Goal: Task Accomplishment & Management: Manage account settings

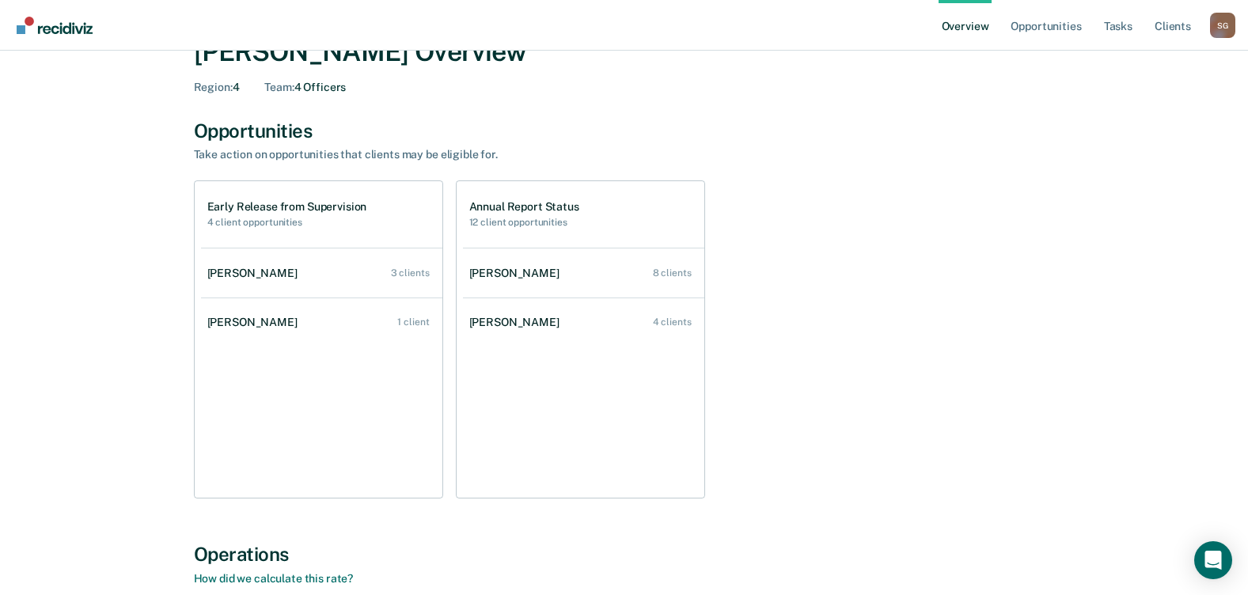
scroll to position [79, 0]
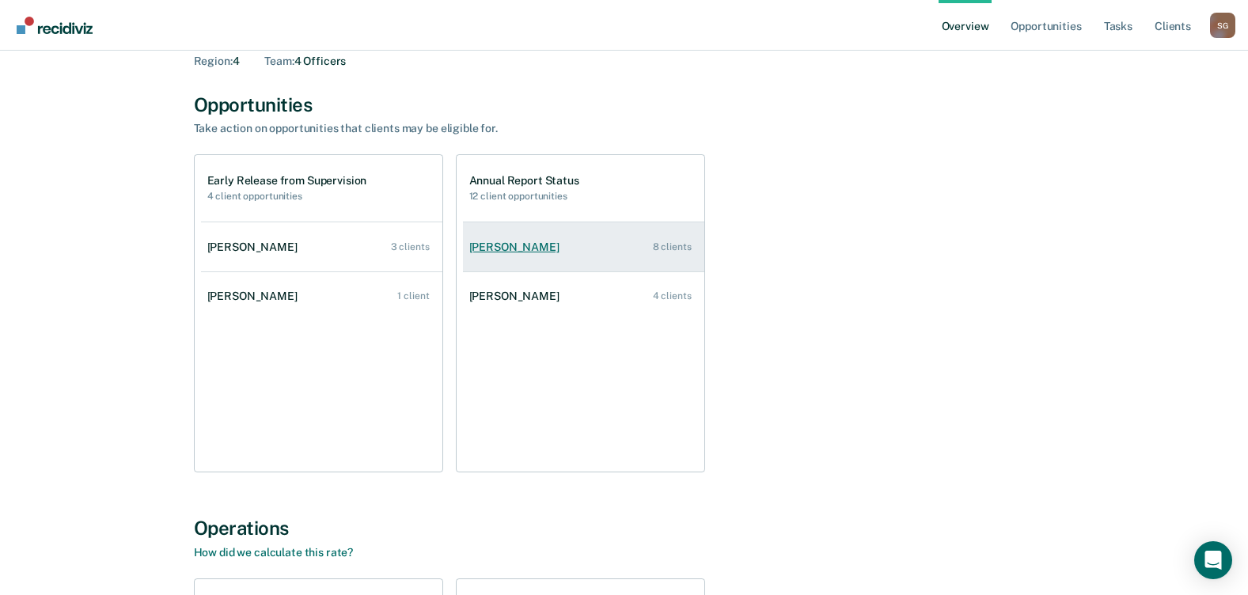
click at [671, 250] on div "8 clients" at bounding box center [672, 246] width 39 height 11
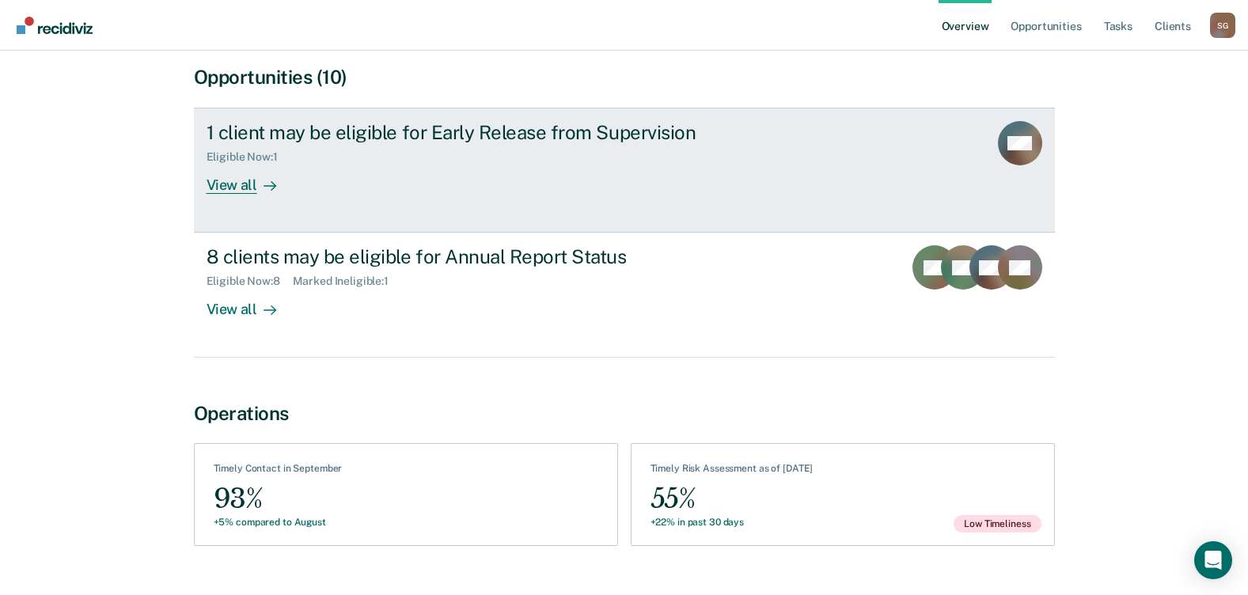
scroll to position [158, 0]
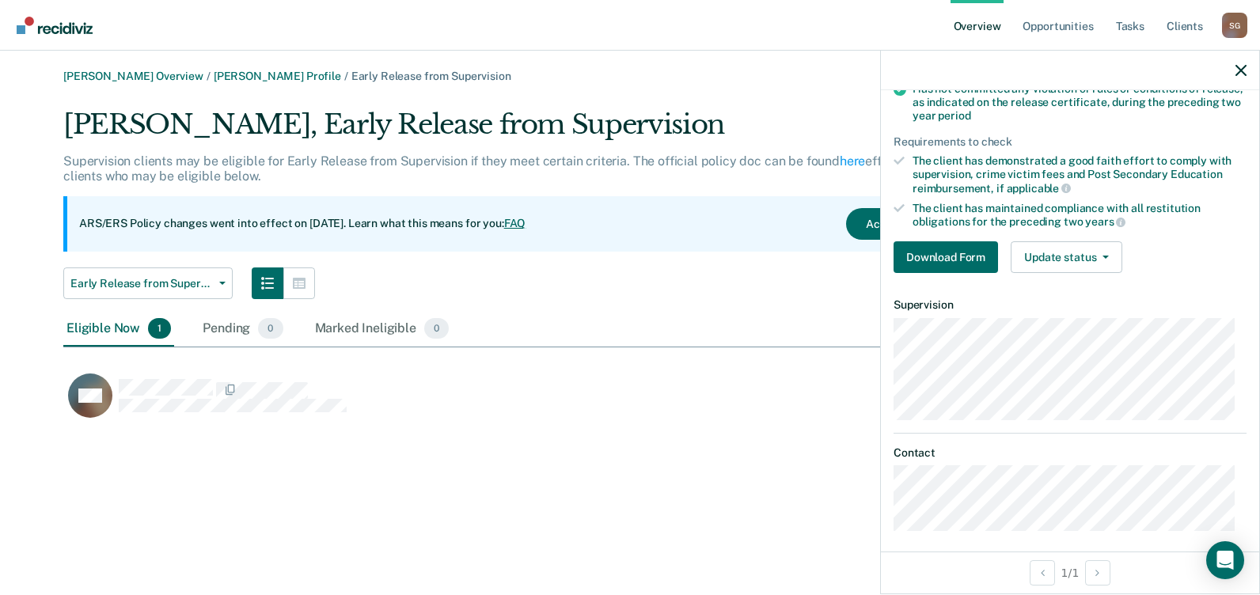
scroll to position [259, 0]
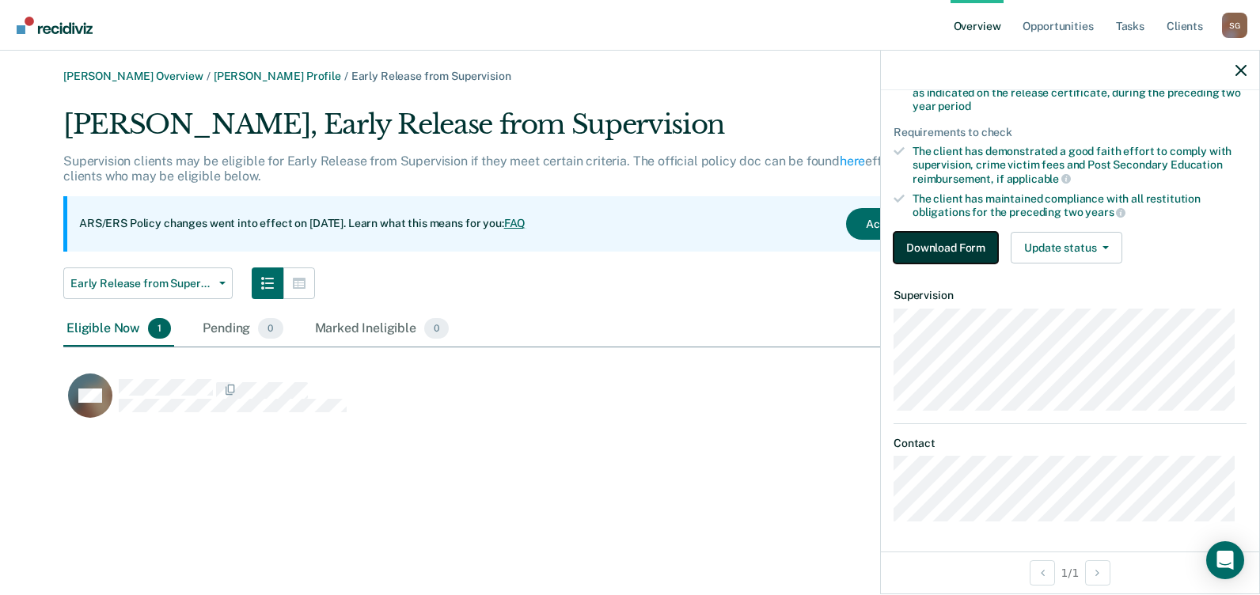
click at [939, 239] on button "Download Form" at bounding box center [945, 248] width 104 height 32
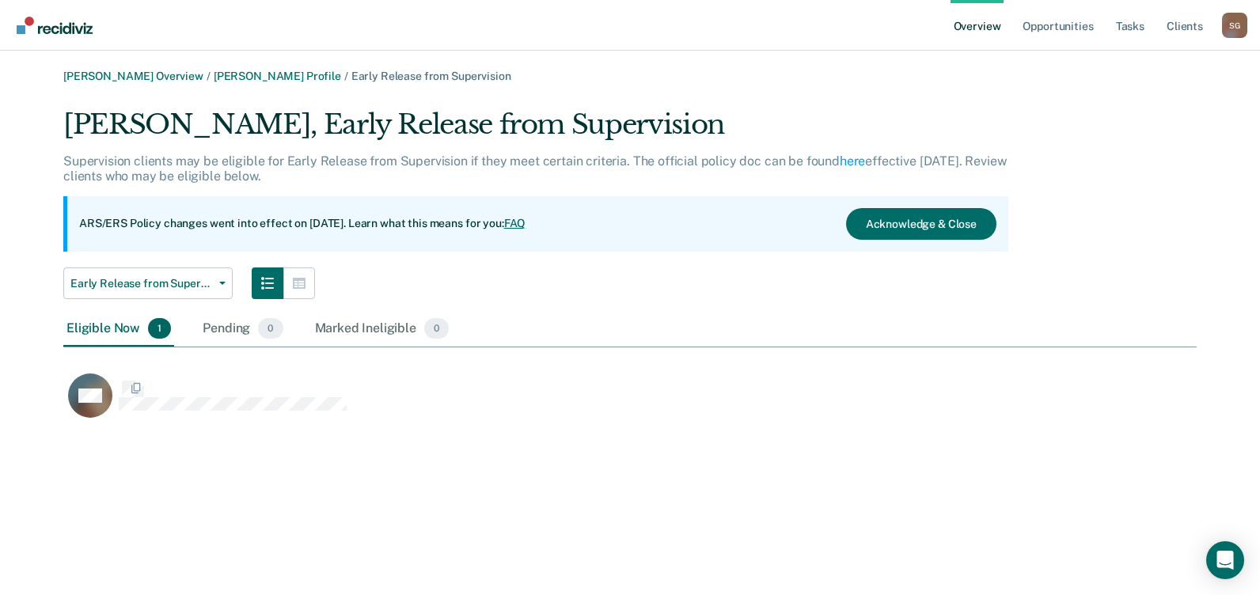
scroll to position [316, 1121]
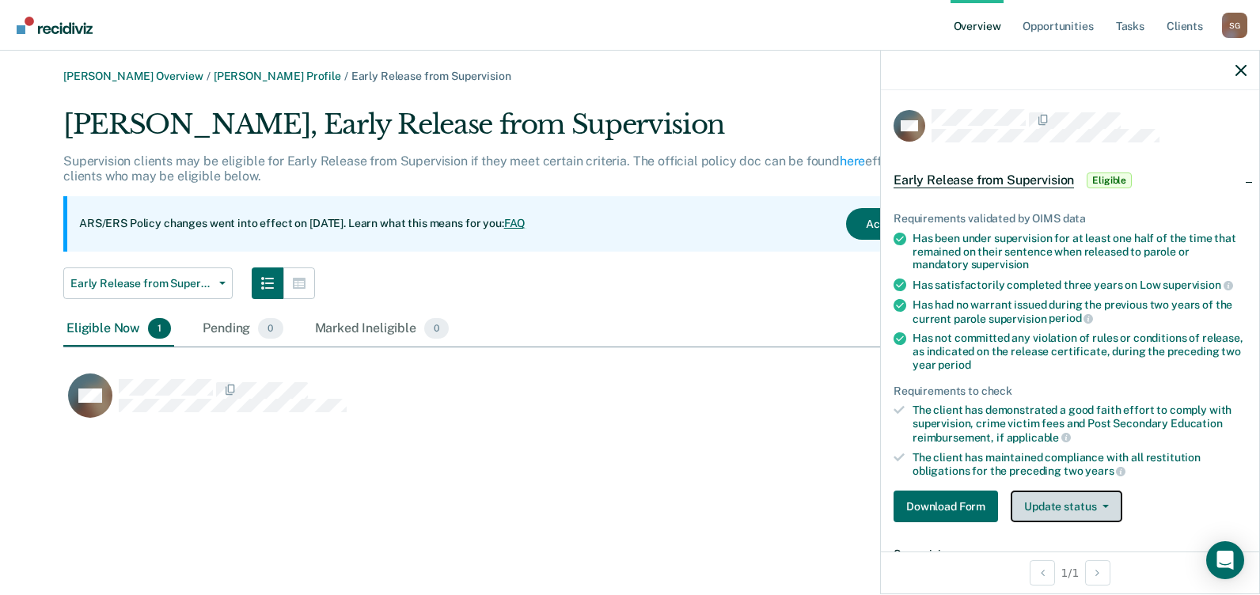
click at [1071, 504] on button "Update status" at bounding box center [1066, 507] width 112 height 32
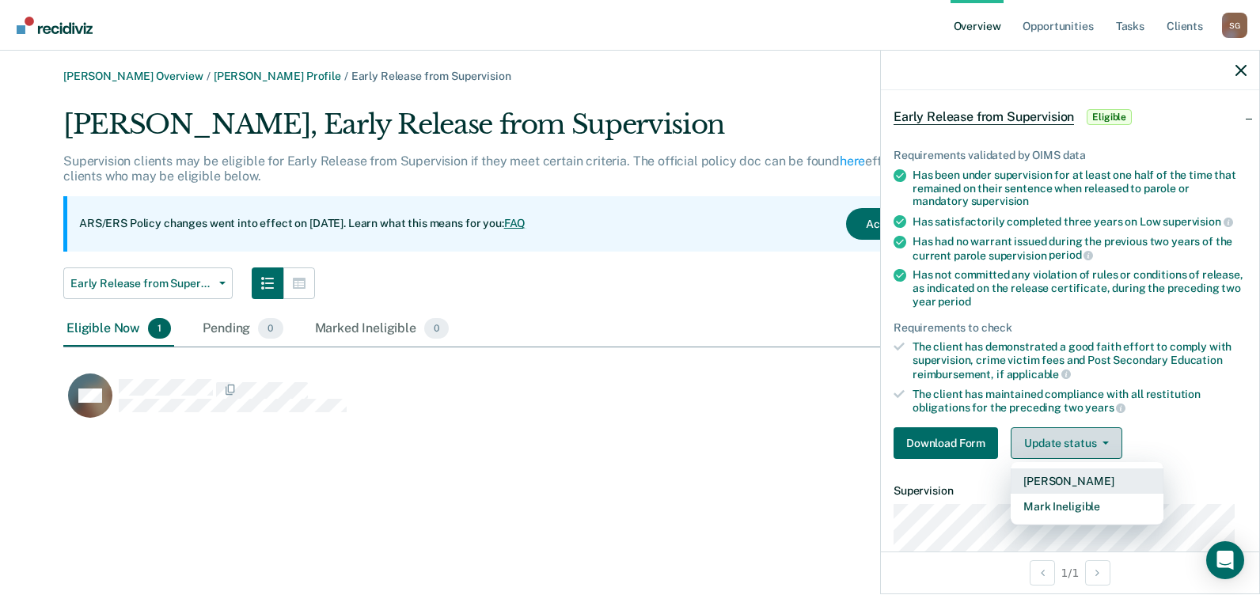
scroll to position [259, 0]
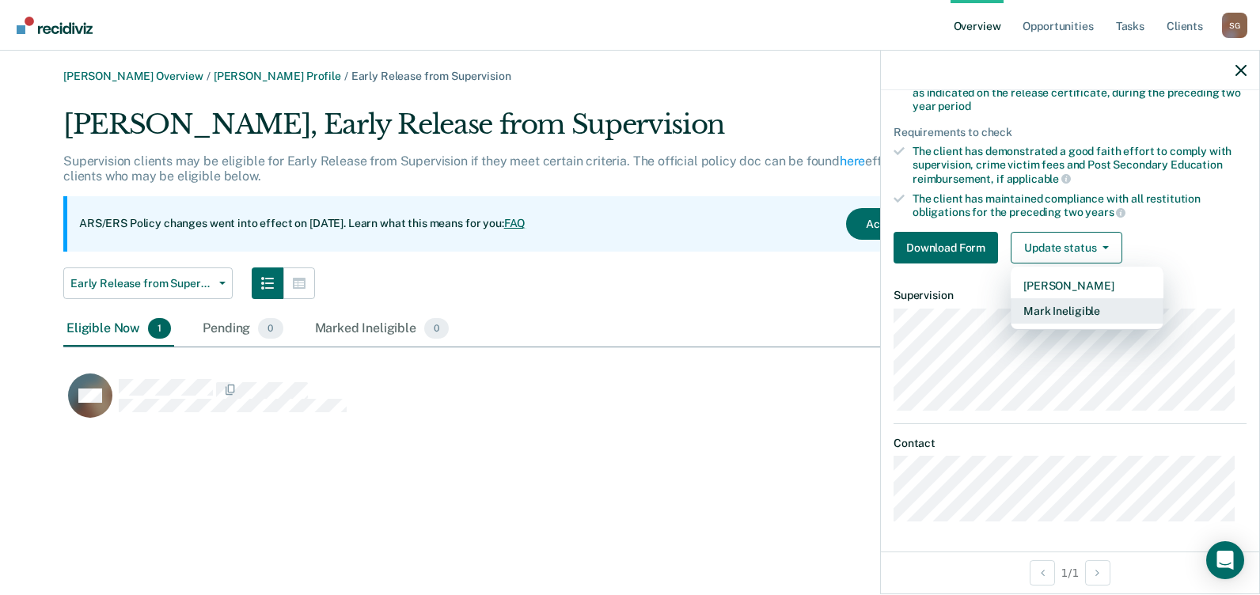
click at [1053, 313] on button "Mark Ineligible" at bounding box center [1086, 310] width 153 height 25
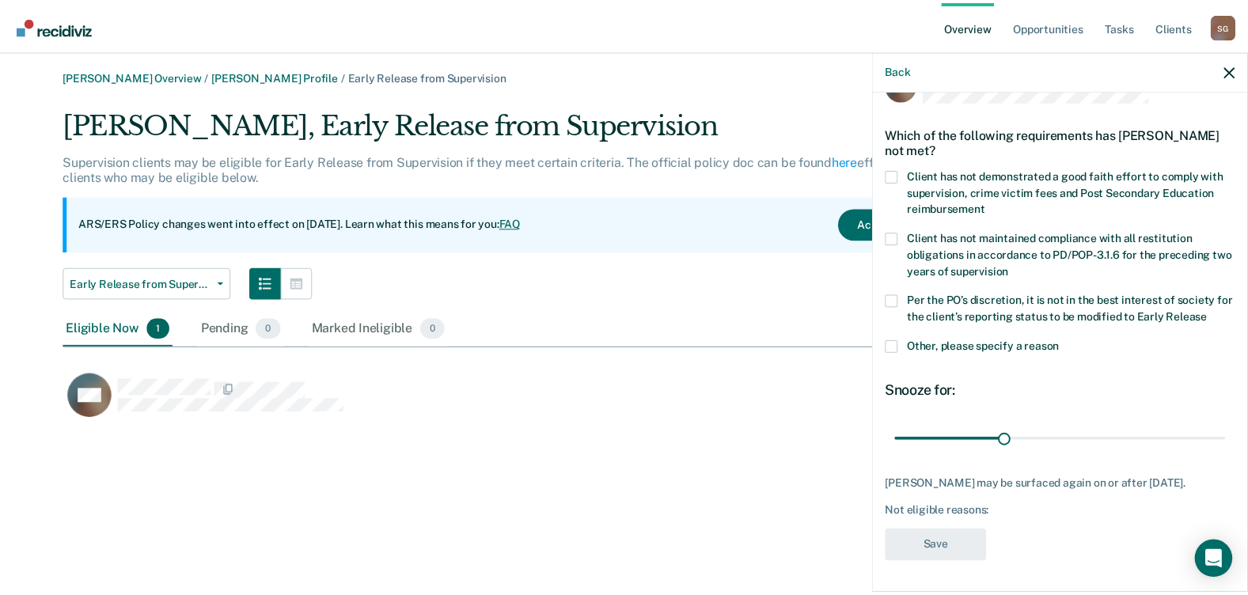
scroll to position [40, 0]
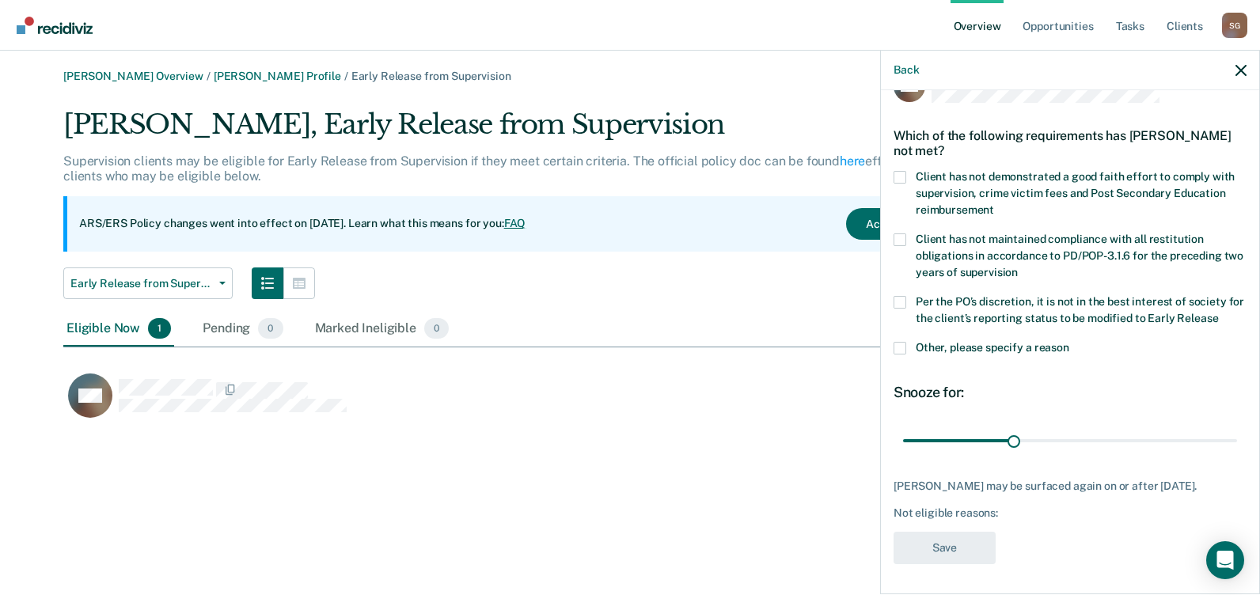
click at [898, 300] on span at bounding box center [899, 302] width 13 height 13
click at [1218, 313] on input "Per the PO’s discretion, it is not in the best interest of society for the clie…" at bounding box center [1218, 313] width 0 height 0
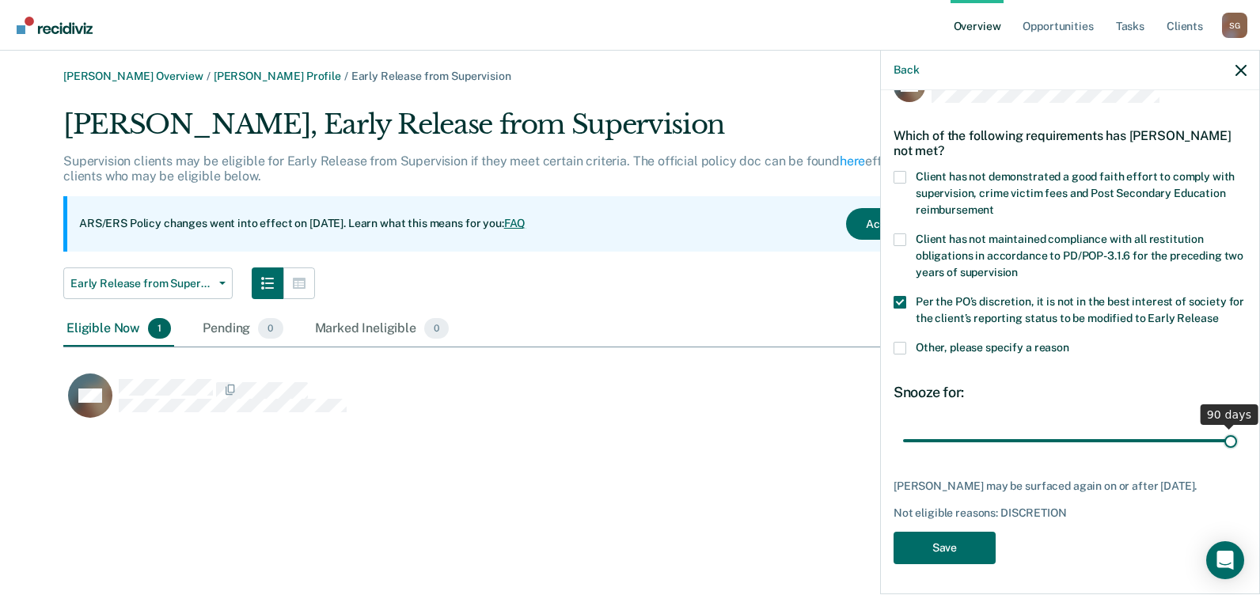
drag, startPoint x: 1007, startPoint y: 440, endPoint x: 1262, endPoint y: 442, distance: 254.8
type input "90"
click at [1237, 442] on input "range" at bounding box center [1070, 440] width 334 height 28
click at [947, 563] on button "Save" at bounding box center [944, 548] width 102 height 32
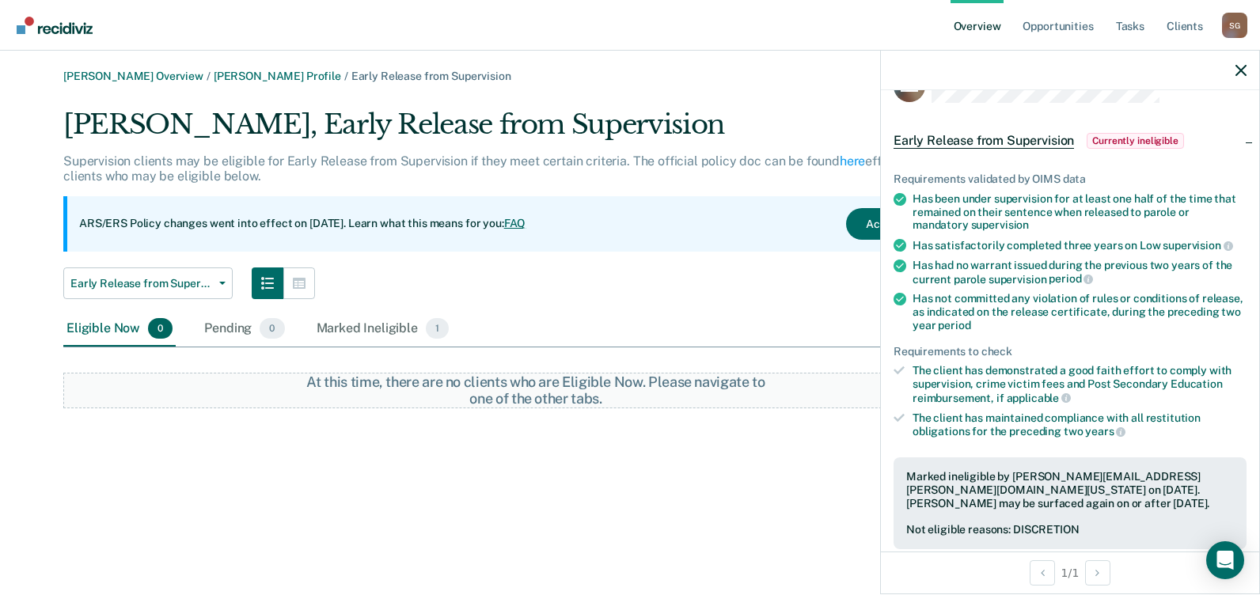
click at [265, 431] on div "[PERSON_NAME] Overview / [PERSON_NAME] Profile / Early Release from Supervision…" at bounding box center [630, 307] width 1222 height 475
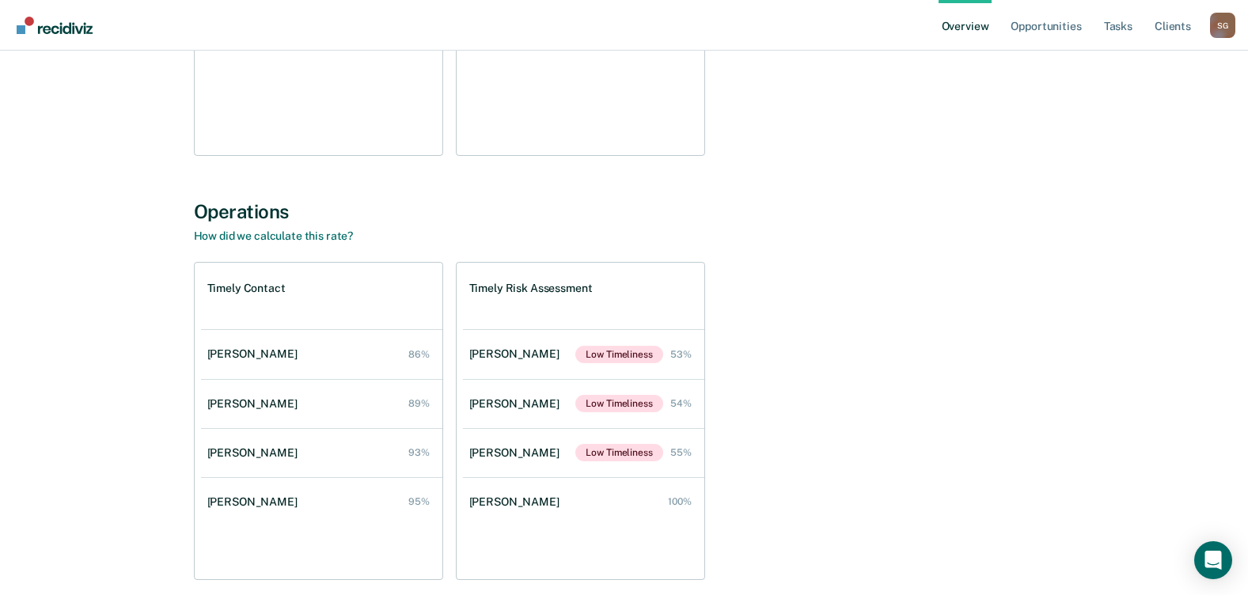
scroll to position [463, 0]
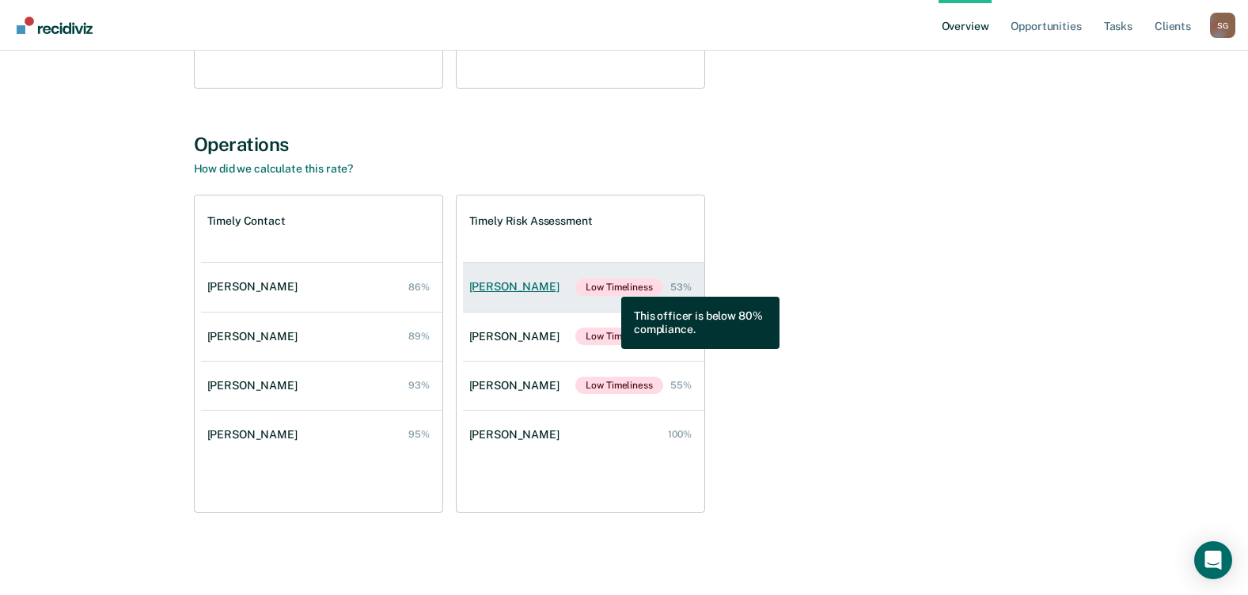
click at [609, 286] on span "Low Timeliness" at bounding box center [618, 287] width 87 height 17
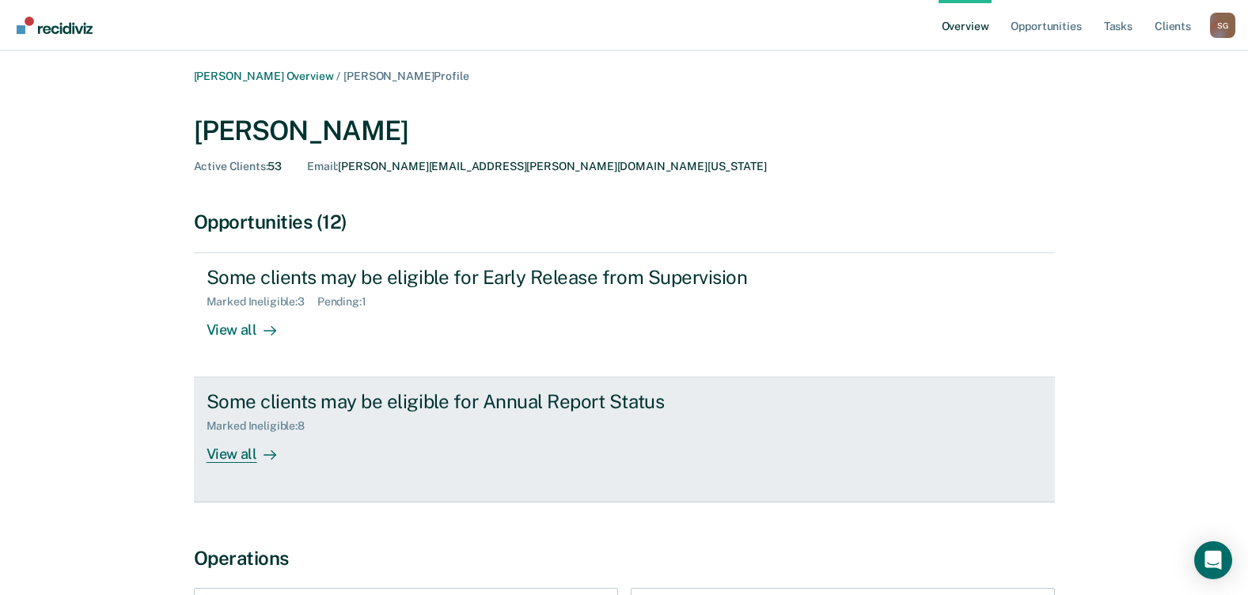
scroll to position [79, 0]
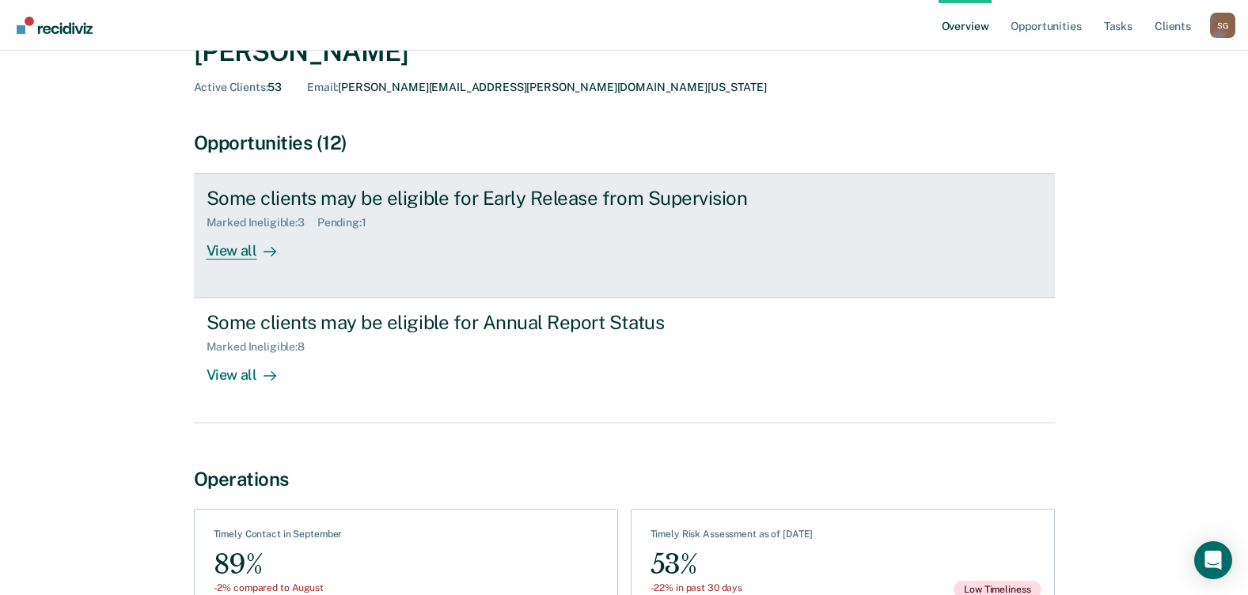
click at [232, 249] on div "View all" at bounding box center [251, 244] width 89 height 31
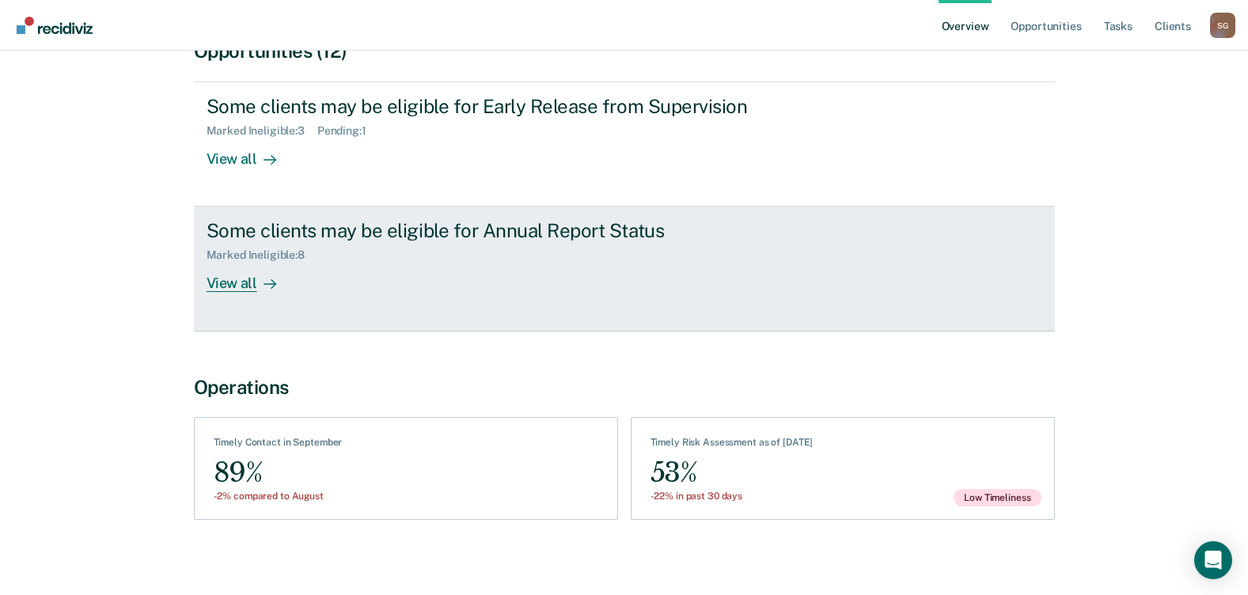
scroll to position [178, 0]
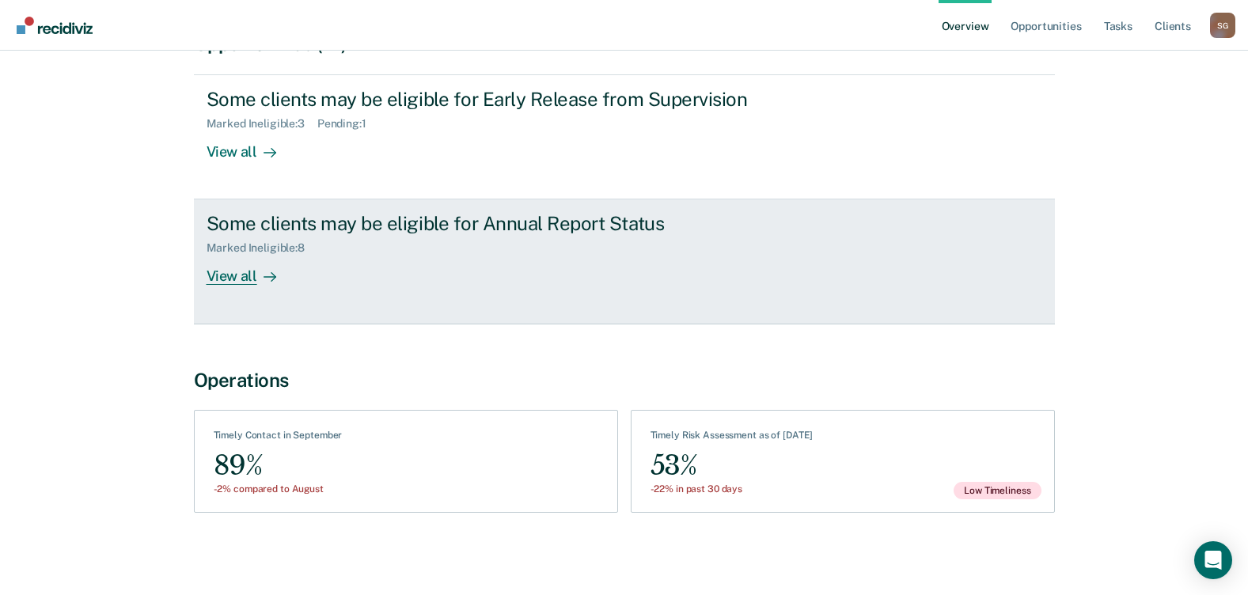
click at [236, 274] on div "View all" at bounding box center [251, 270] width 89 height 31
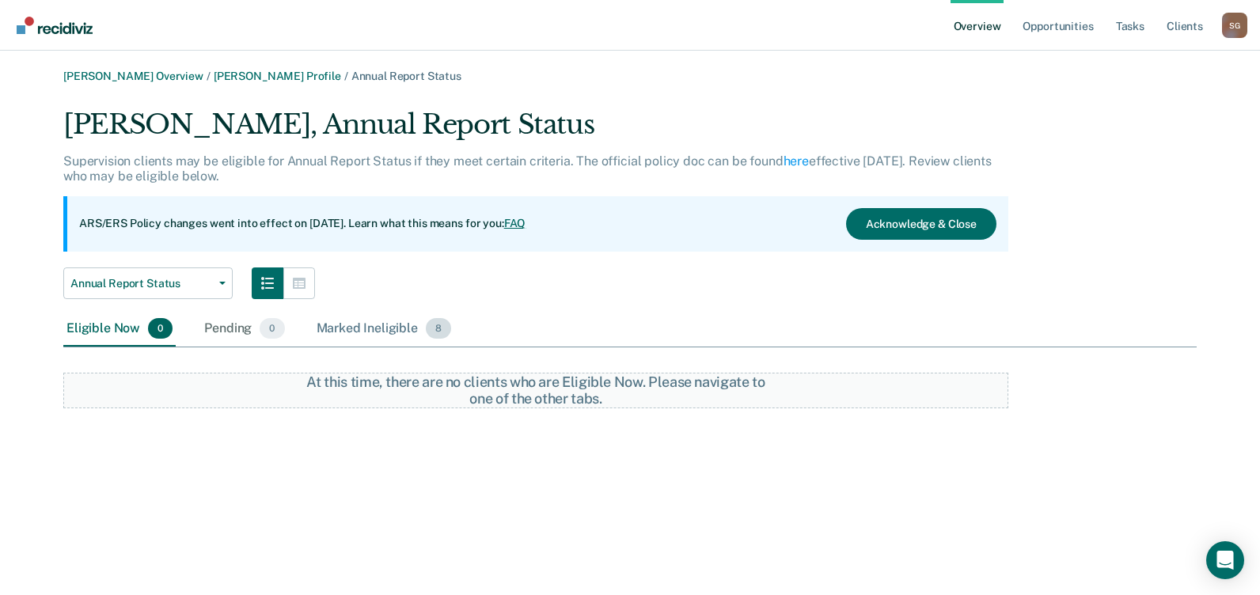
click at [403, 329] on div "Marked Ineligible 8" at bounding box center [384, 329] width 142 height 35
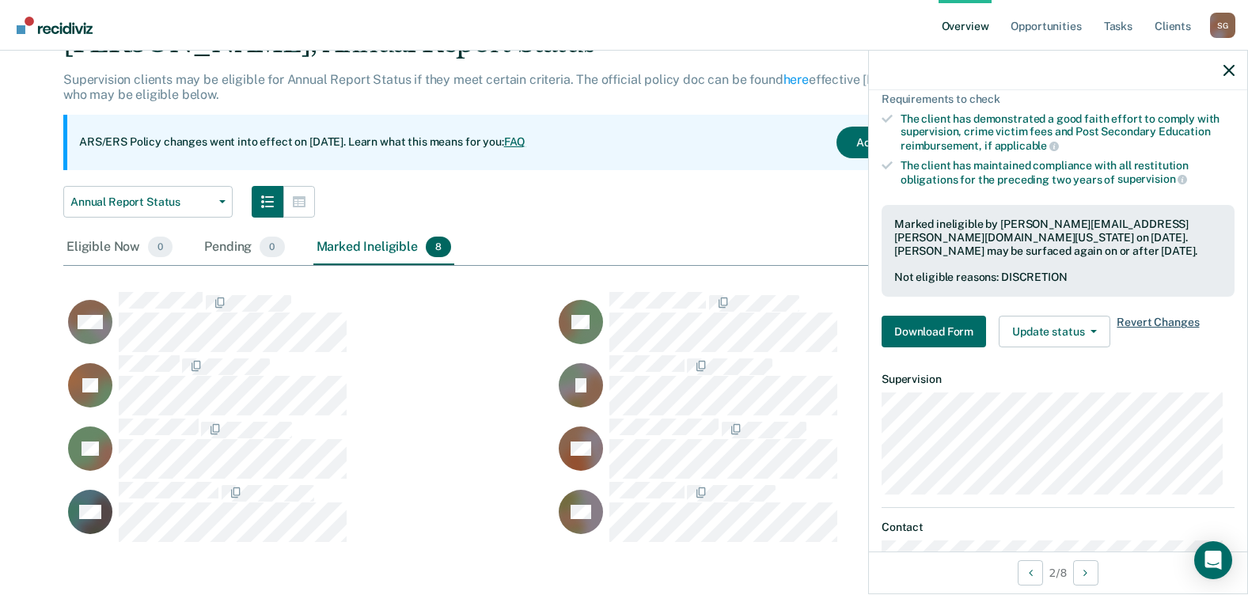
scroll to position [284, 0]
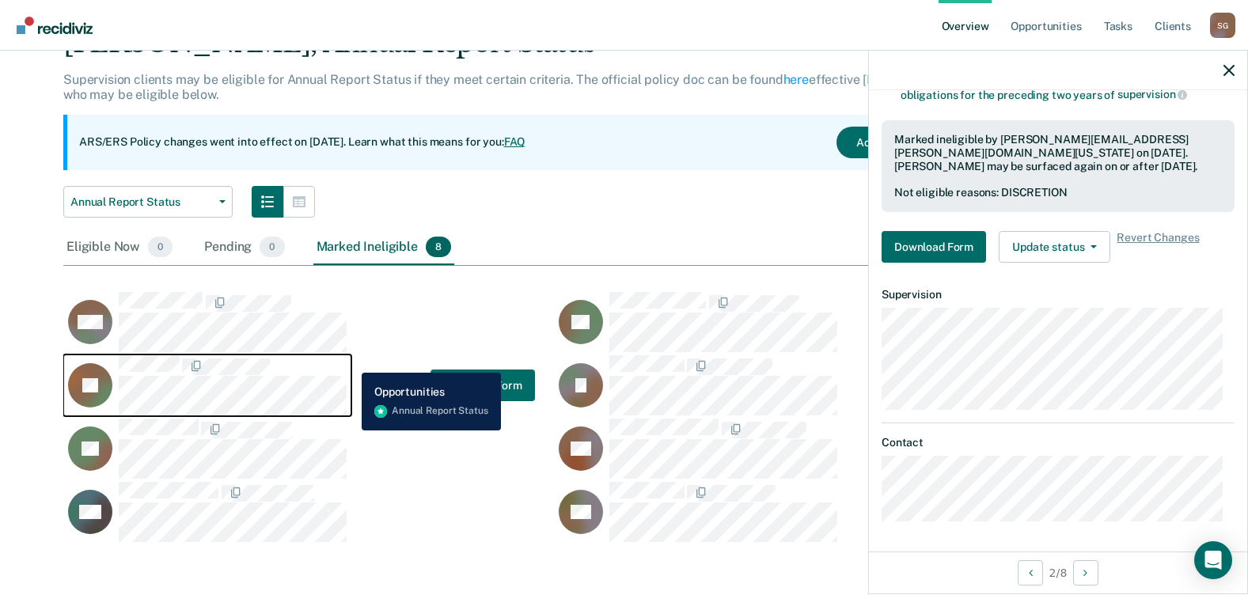
click at [350, 360] on button "JK" at bounding box center [207, 385] width 288 height 62
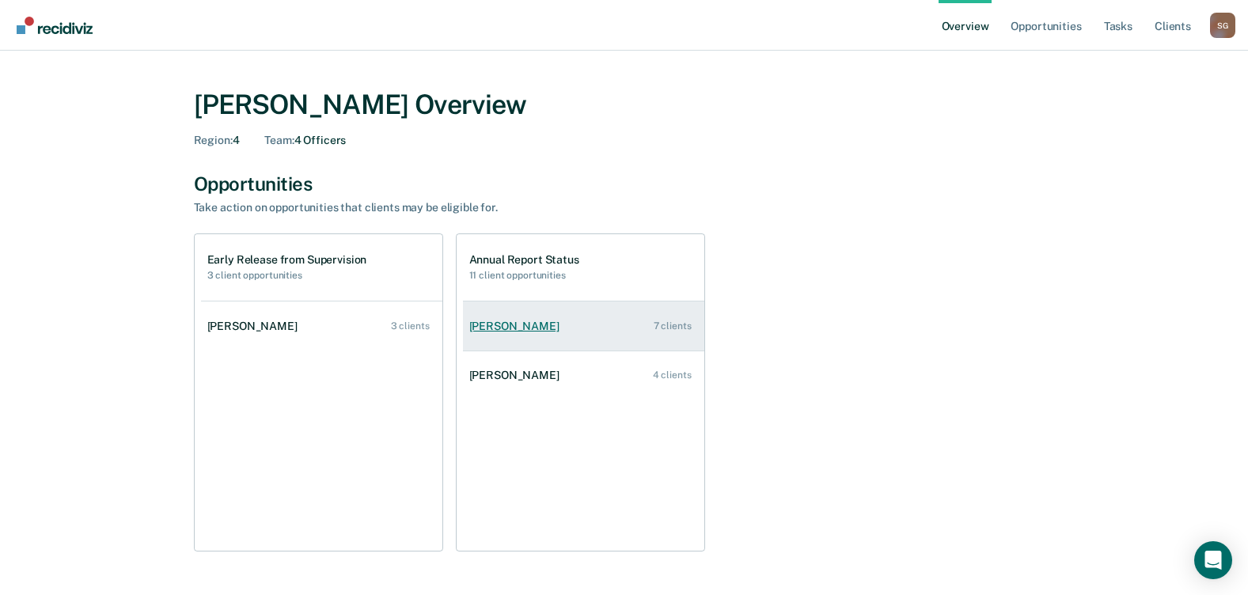
click at [518, 327] on div "[PERSON_NAME]" at bounding box center [517, 326] width 97 height 13
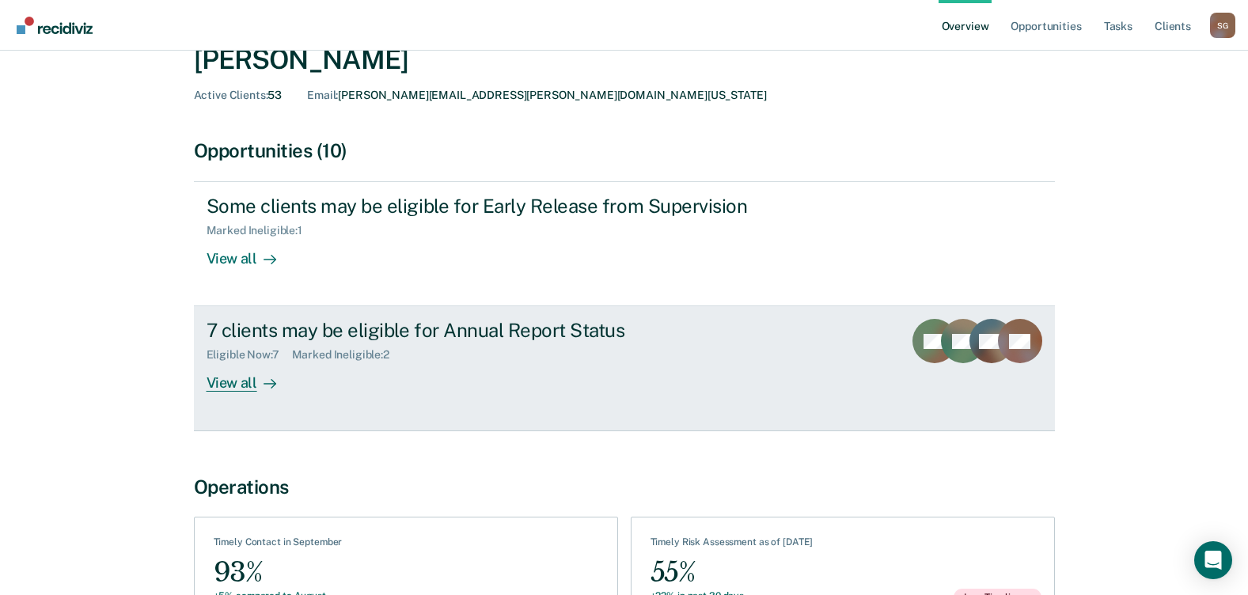
scroll to position [178, 0]
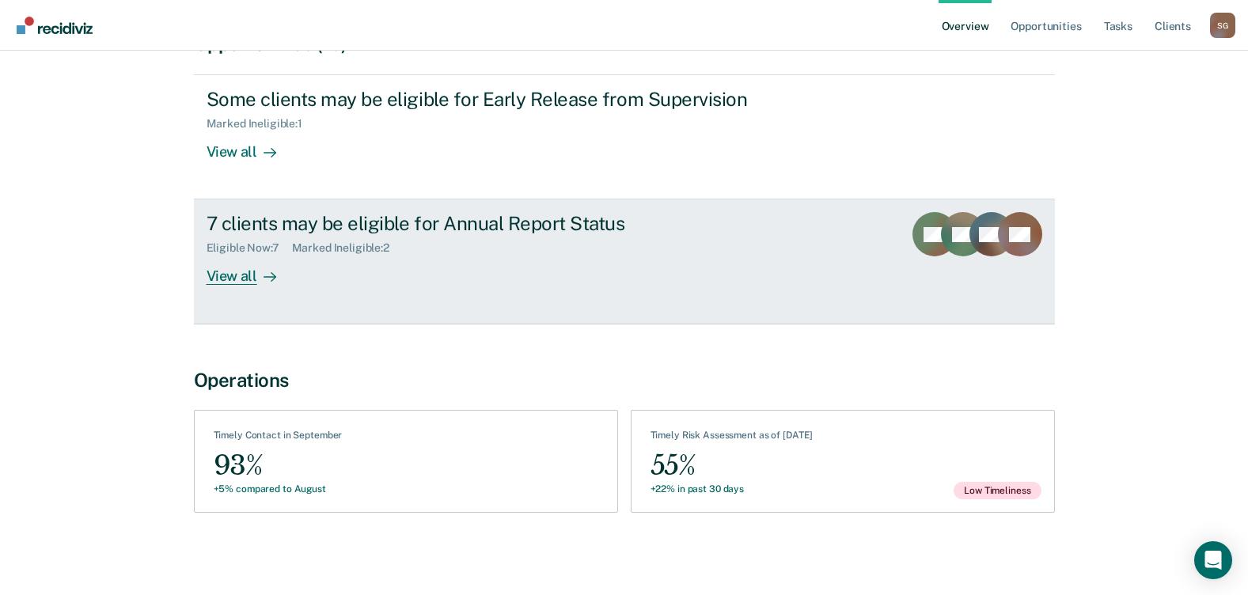
click at [227, 273] on div "View all" at bounding box center [251, 270] width 89 height 31
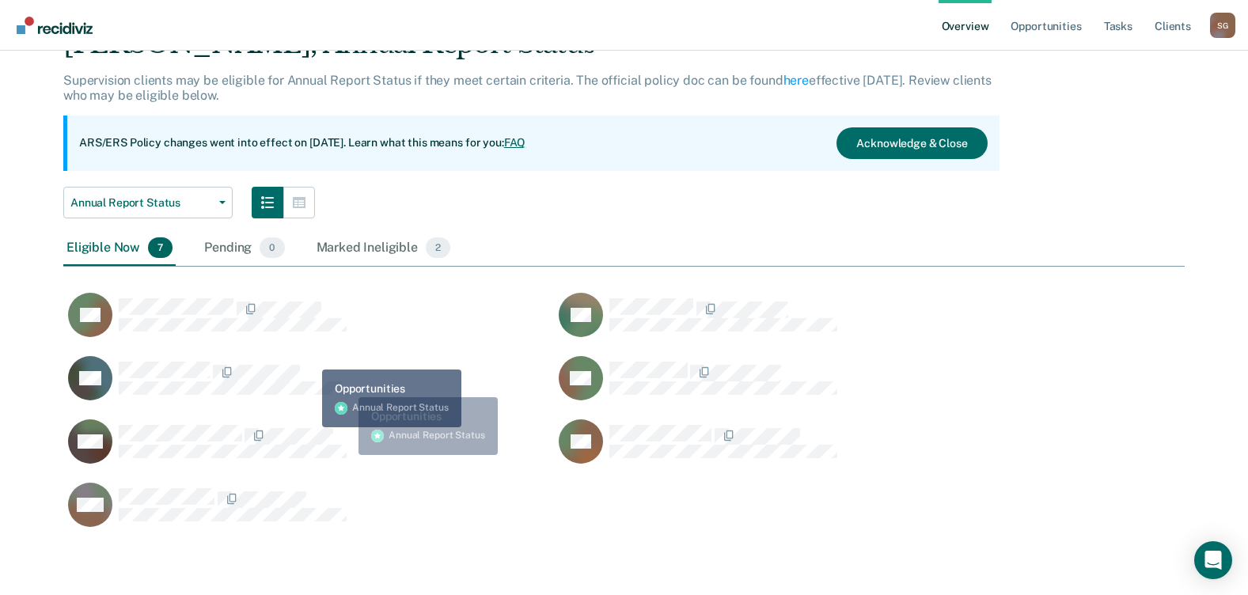
scroll to position [82, 0]
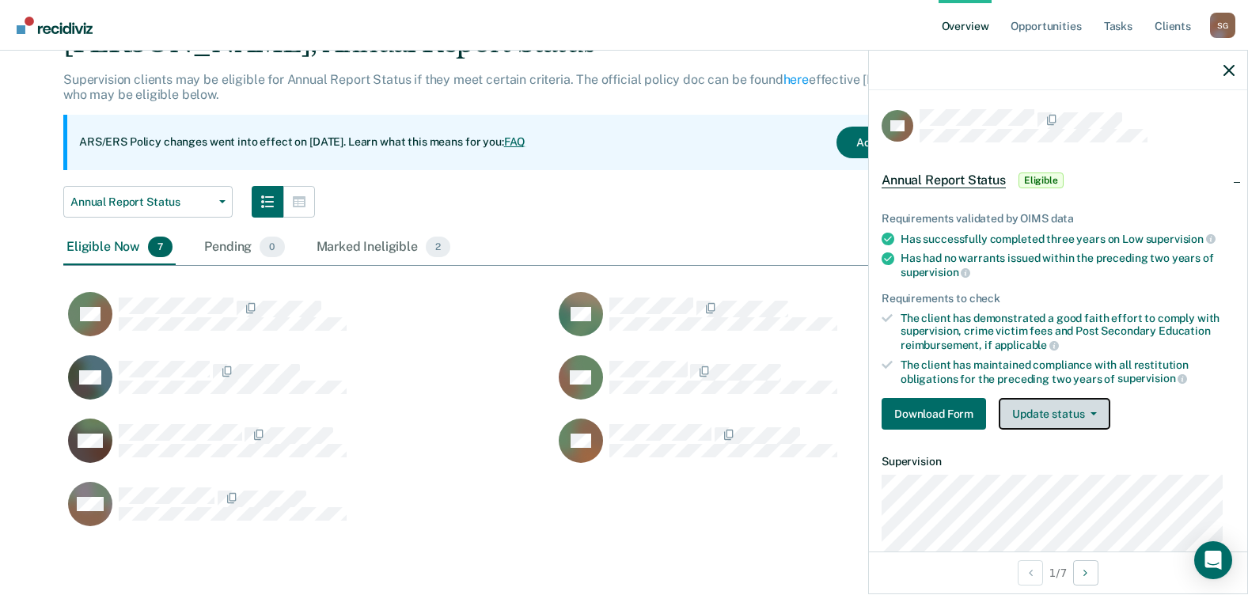
click at [1068, 416] on button "Update status" at bounding box center [1055, 414] width 112 height 32
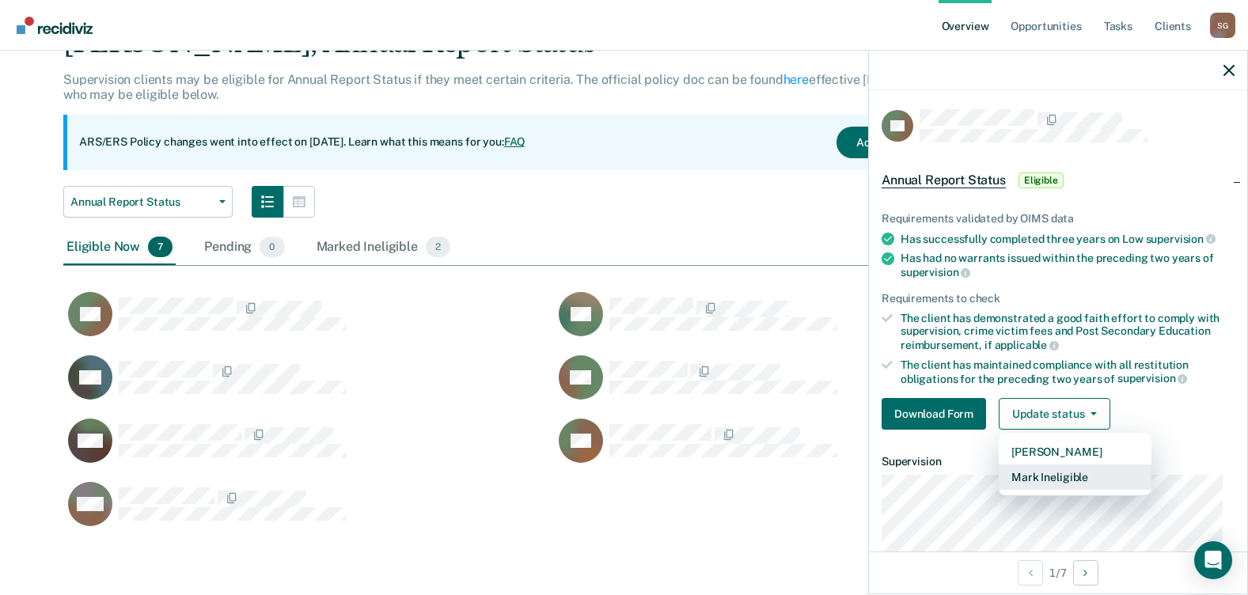
click at [1075, 478] on button "Mark Ineligible" at bounding box center [1075, 476] width 153 height 25
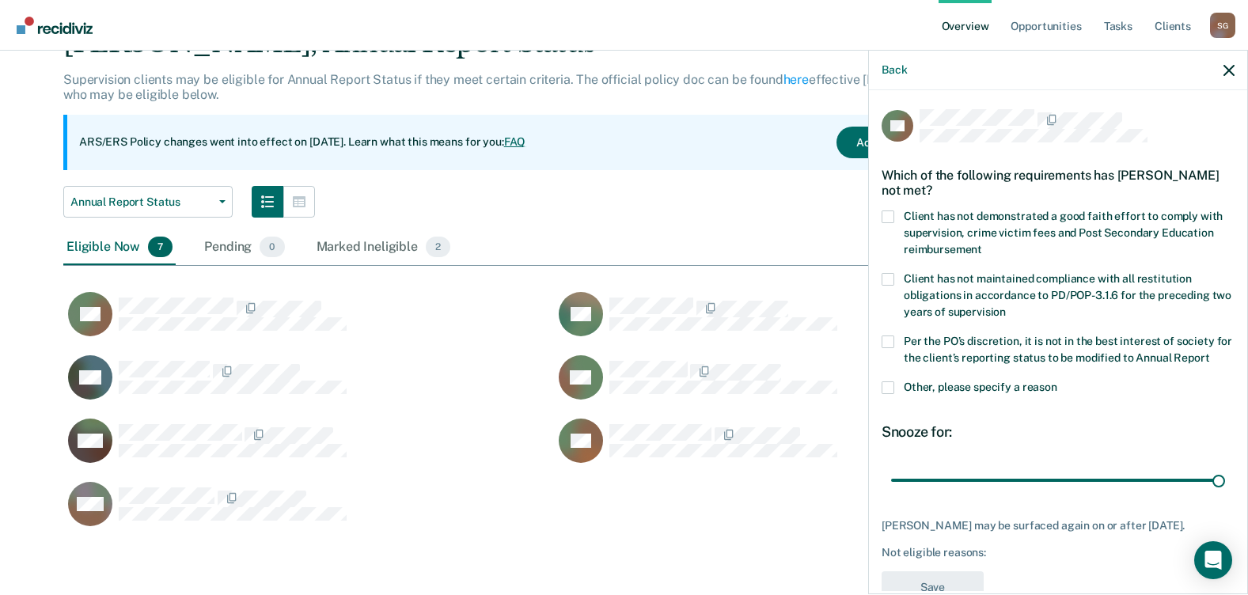
drag, startPoint x: 998, startPoint y: 493, endPoint x: 1249, endPoint y: 498, distance: 250.9
type input "90"
click at [1225, 494] on input "range" at bounding box center [1058, 480] width 334 height 28
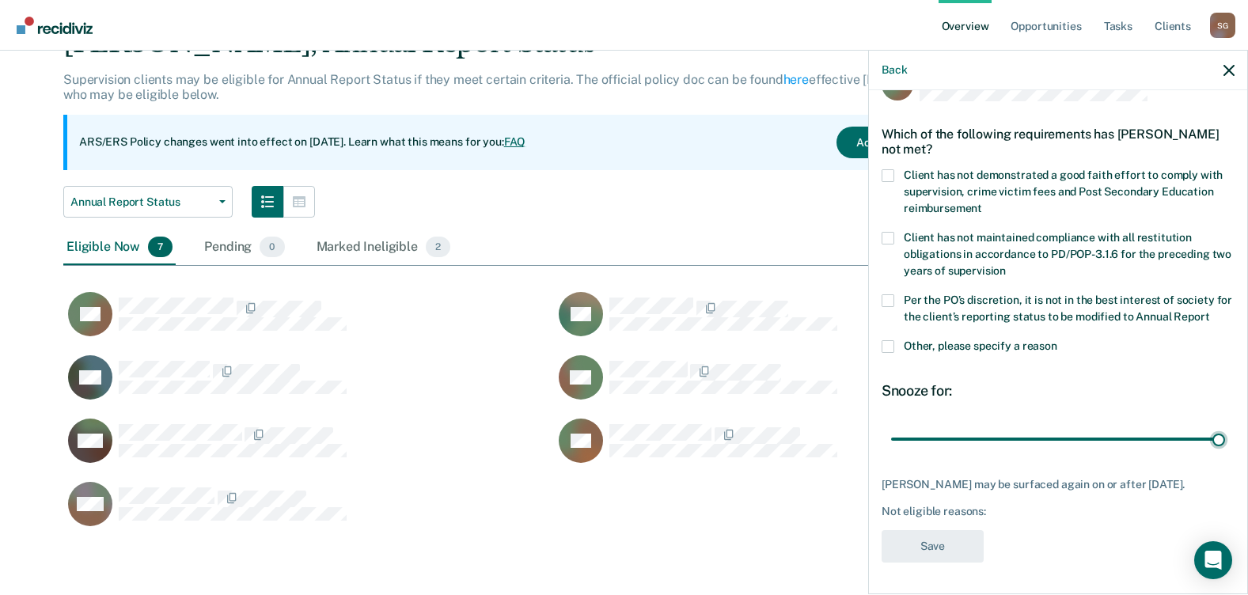
scroll to position [70, 0]
click at [885, 294] on span at bounding box center [887, 300] width 13 height 13
click at [1209, 311] on input "Per the PO’s discretion, it is not in the best interest of society for the clie…" at bounding box center [1209, 311] width 0 height 0
click at [923, 548] on button "Save" at bounding box center [932, 546] width 102 height 32
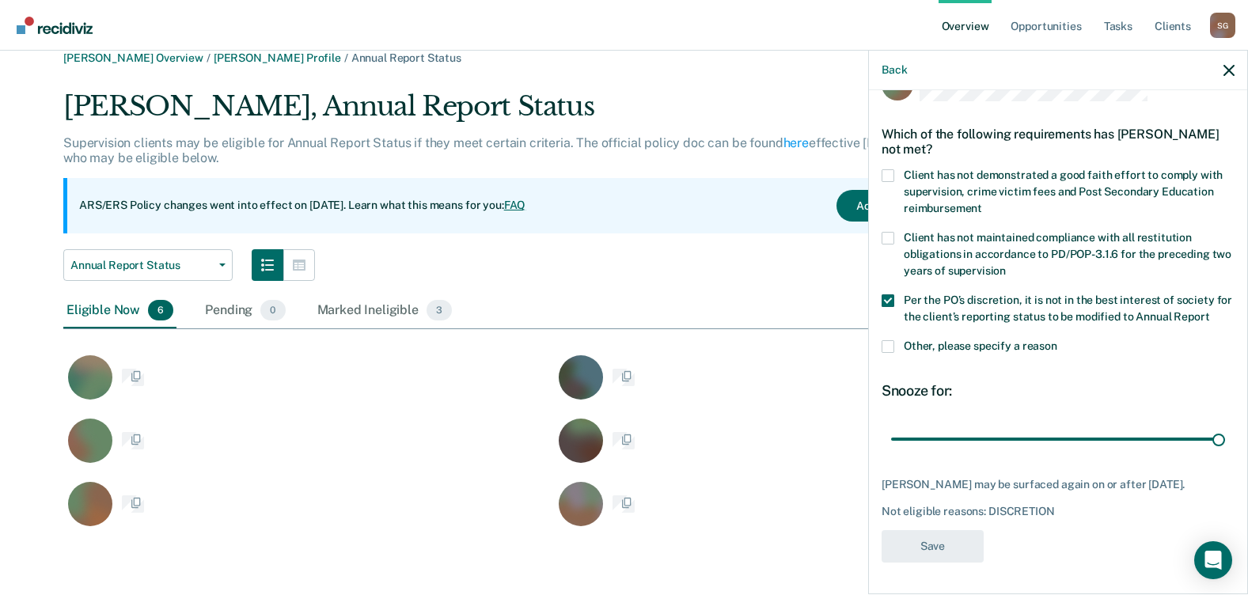
scroll to position [18, 0]
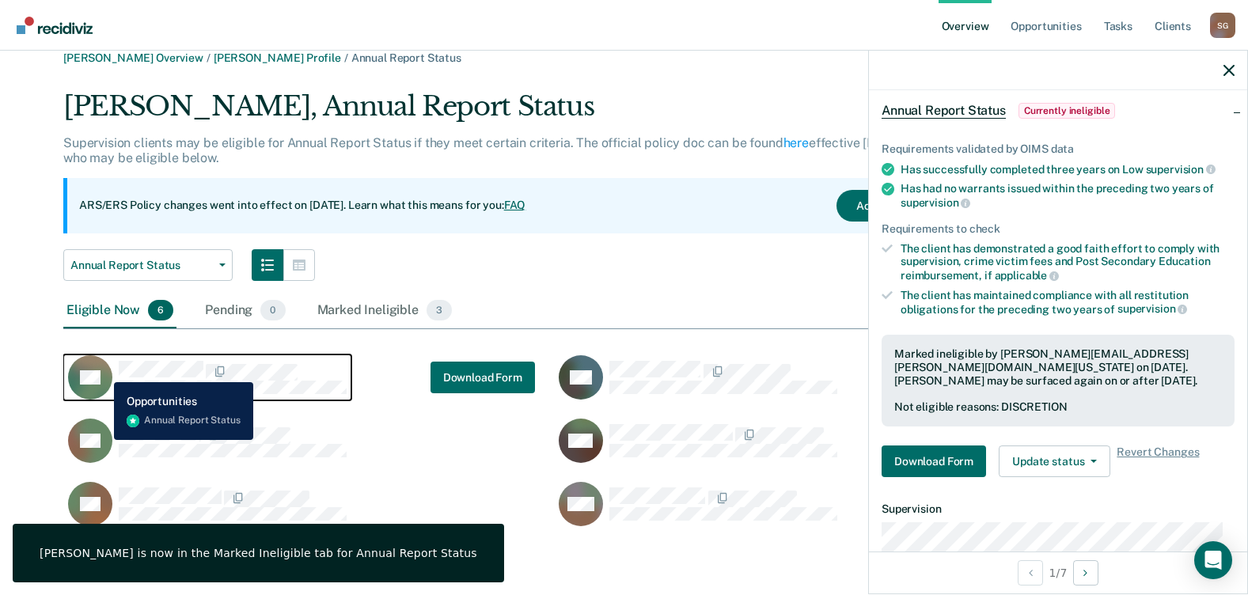
click at [102, 370] on rect "CaseloadOpportunityCell-03306298" at bounding box center [90, 377] width 44 height 44
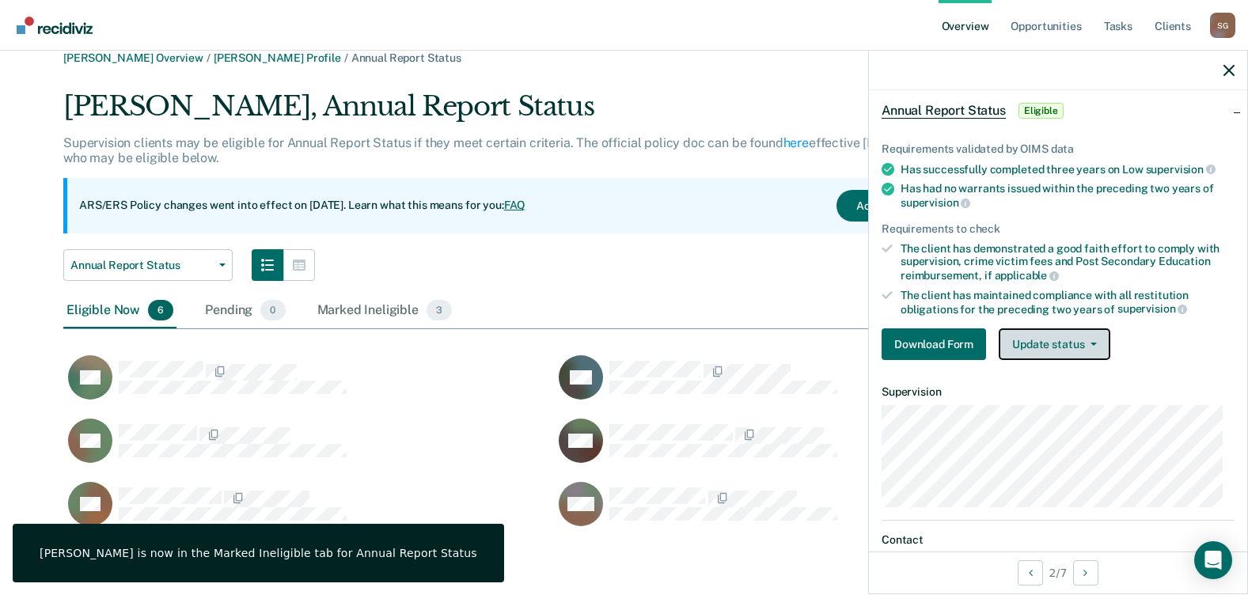
click at [1030, 340] on button "Update status" at bounding box center [1055, 344] width 112 height 32
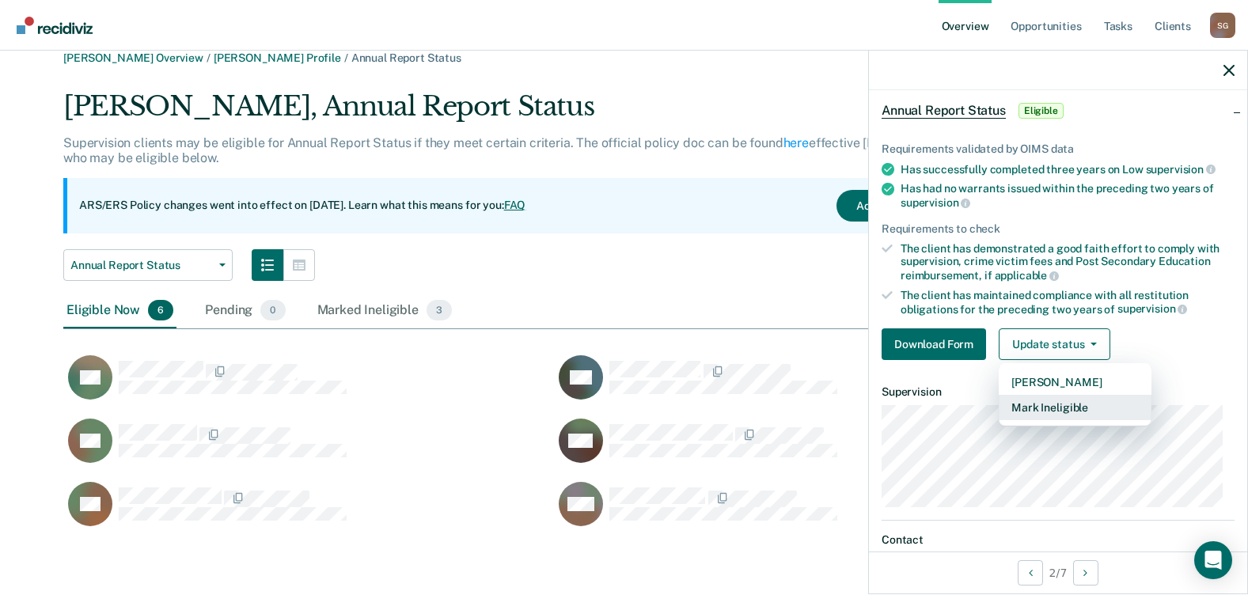
click at [1041, 415] on button "Mark Ineligible" at bounding box center [1075, 407] width 153 height 25
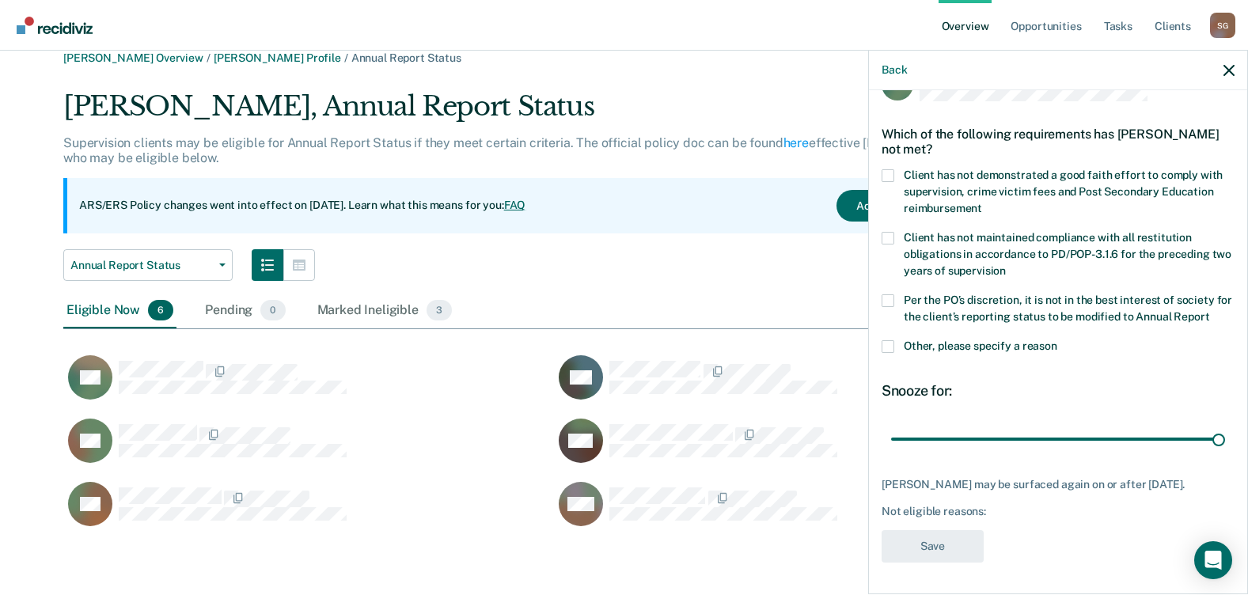
drag, startPoint x: 995, startPoint y: 445, endPoint x: 1259, endPoint y: 436, distance: 263.7
type input "90"
click at [1225, 436] on input "range" at bounding box center [1058, 439] width 334 height 28
drag, startPoint x: 893, startPoint y: 269, endPoint x: 898, endPoint y: 276, distance: 8.6
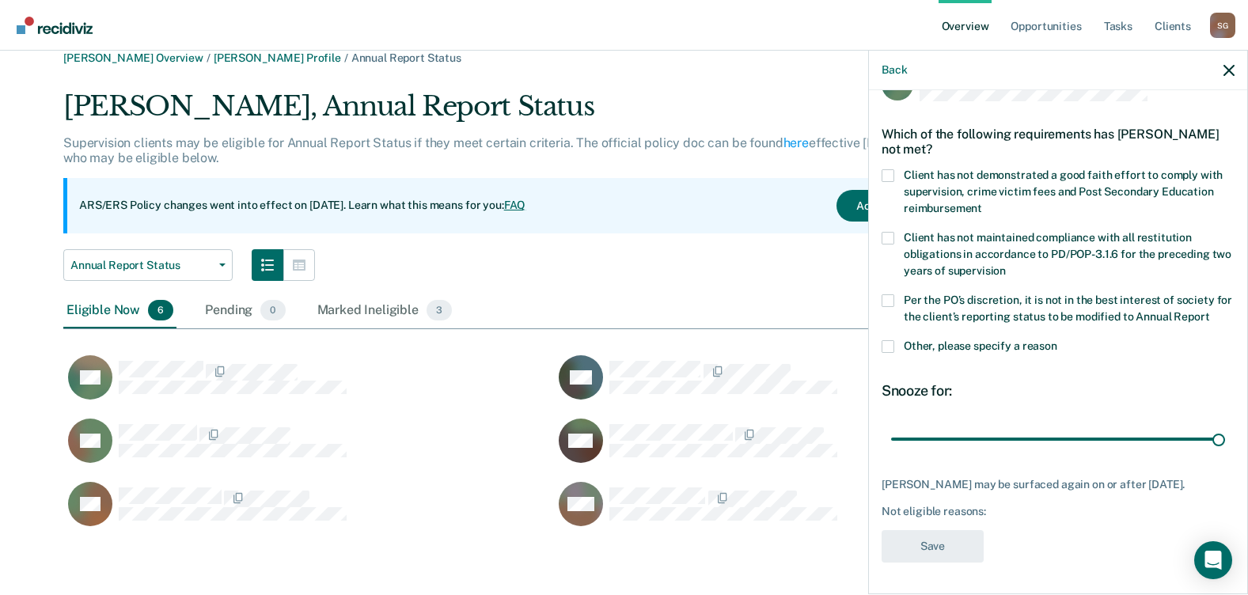
click at [895, 294] on label "Per the PO’s discretion, it is not in the best interest of society for the clie…" at bounding box center [1057, 310] width 353 height 33
click at [1209, 311] on input "Per the PO’s discretion, it is not in the best interest of society for the clie…" at bounding box center [1209, 311] width 0 height 0
click at [931, 548] on button "Save" at bounding box center [932, 546] width 102 height 32
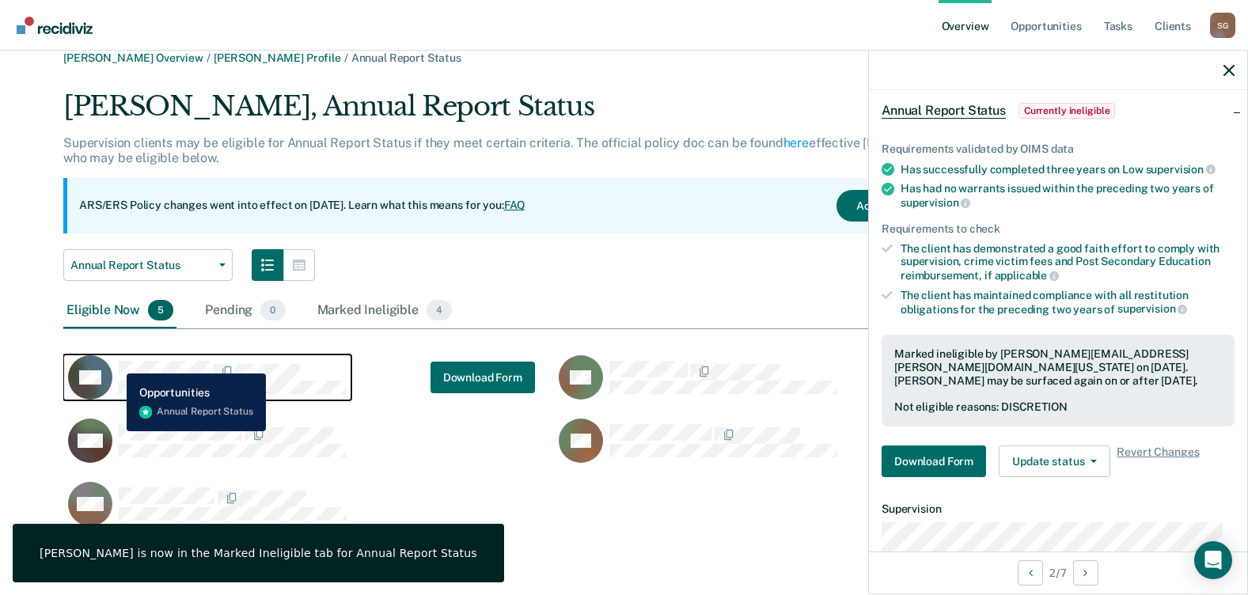
click at [118, 361] on div "RN" at bounding box center [207, 377] width 279 height 44
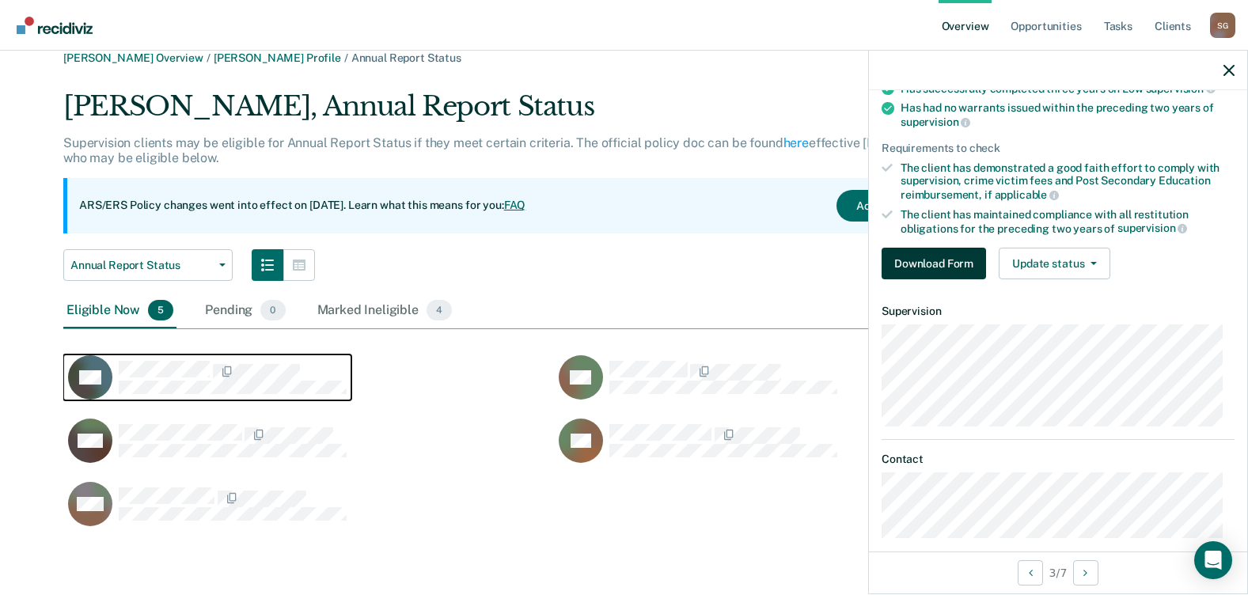
scroll to position [167, 0]
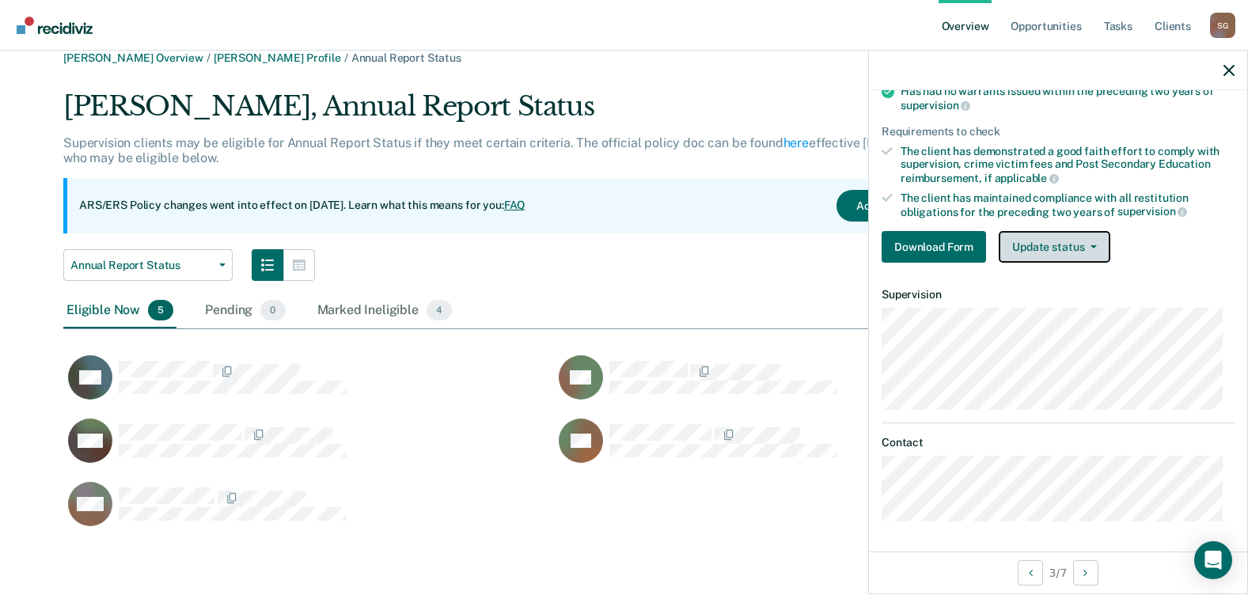
click at [1028, 246] on button "Update status" at bounding box center [1055, 247] width 112 height 32
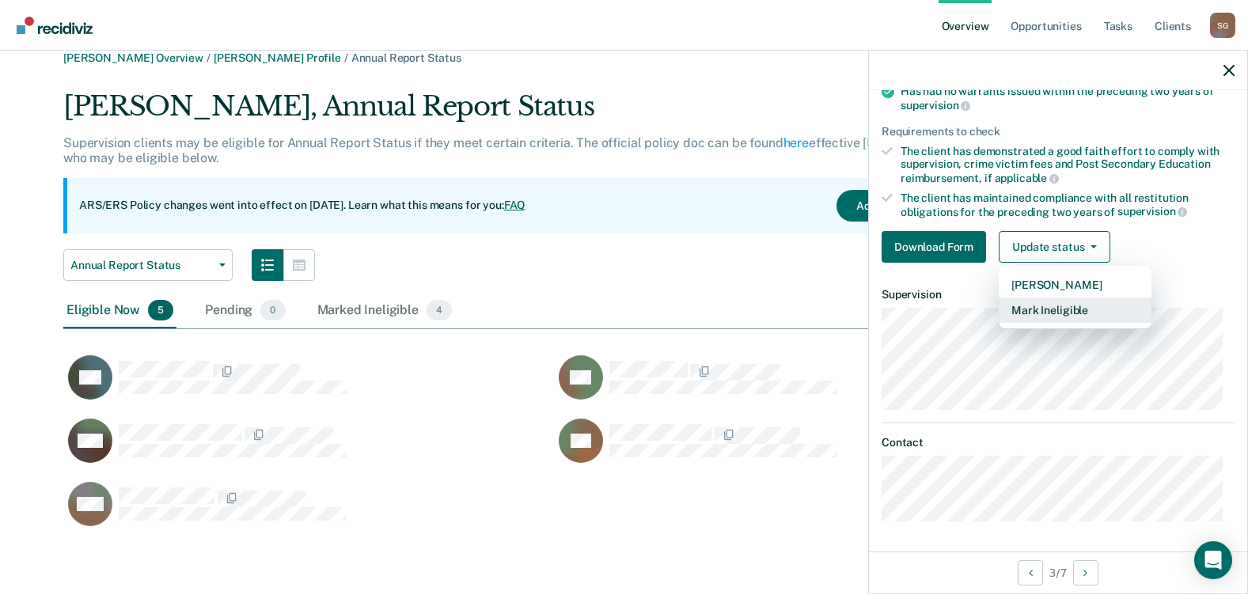
click at [1044, 305] on button "Mark Ineligible" at bounding box center [1075, 310] width 153 height 25
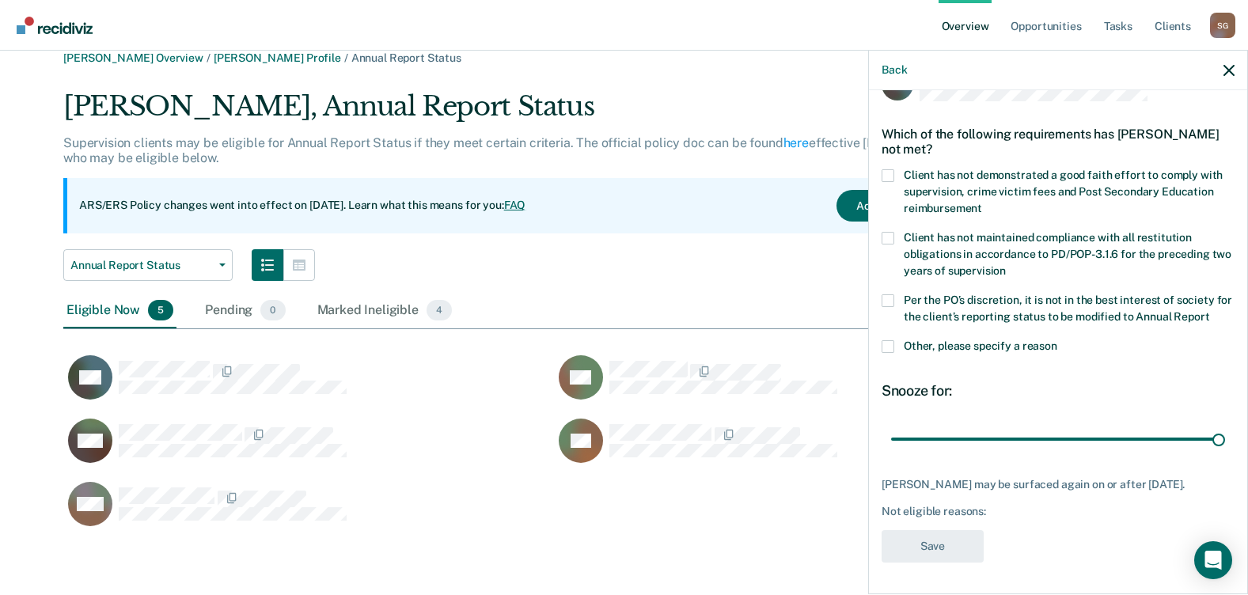
drag, startPoint x: 997, startPoint y: 438, endPoint x: 1214, endPoint y: 438, distance: 216.8
type input "90"
click at [1225, 425] on input "range" at bounding box center [1058, 439] width 334 height 28
click at [891, 294] on span at bounding box center [887, 300] width 13 height 13
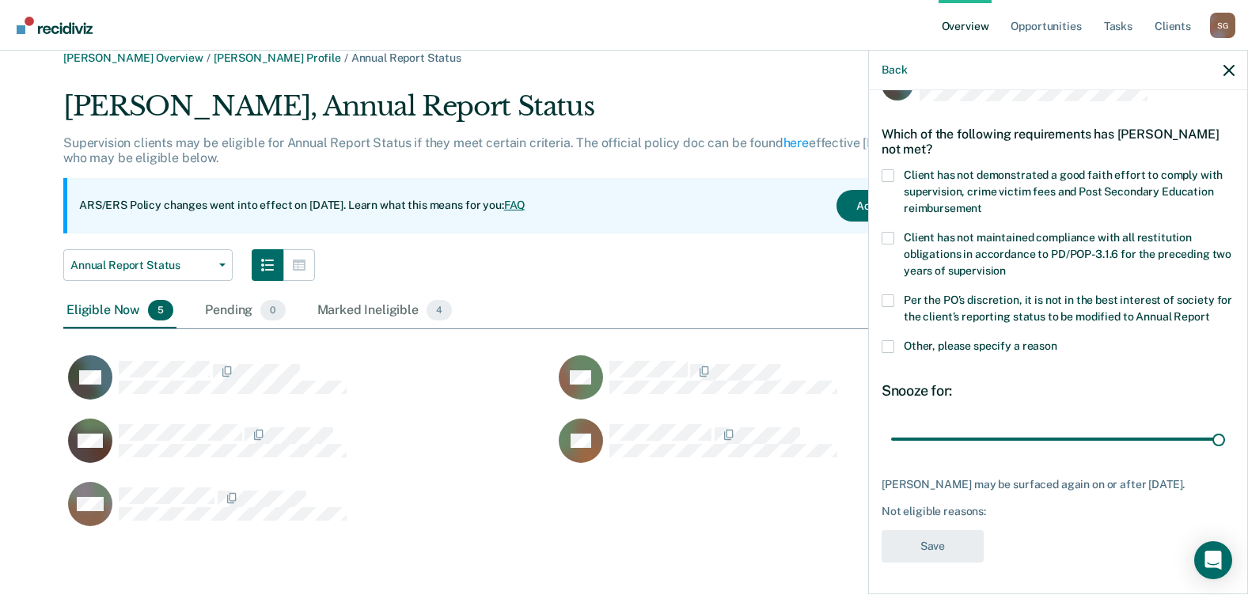
click at [1209, 311] on input "Per the PO’s discretion, it is not in the best interest of society for the clie…" at bounding box center [1209, 311] width 0 height 0
click at [932, 548] on button "Save" at bounding box center [932, 546] width 102 height 32
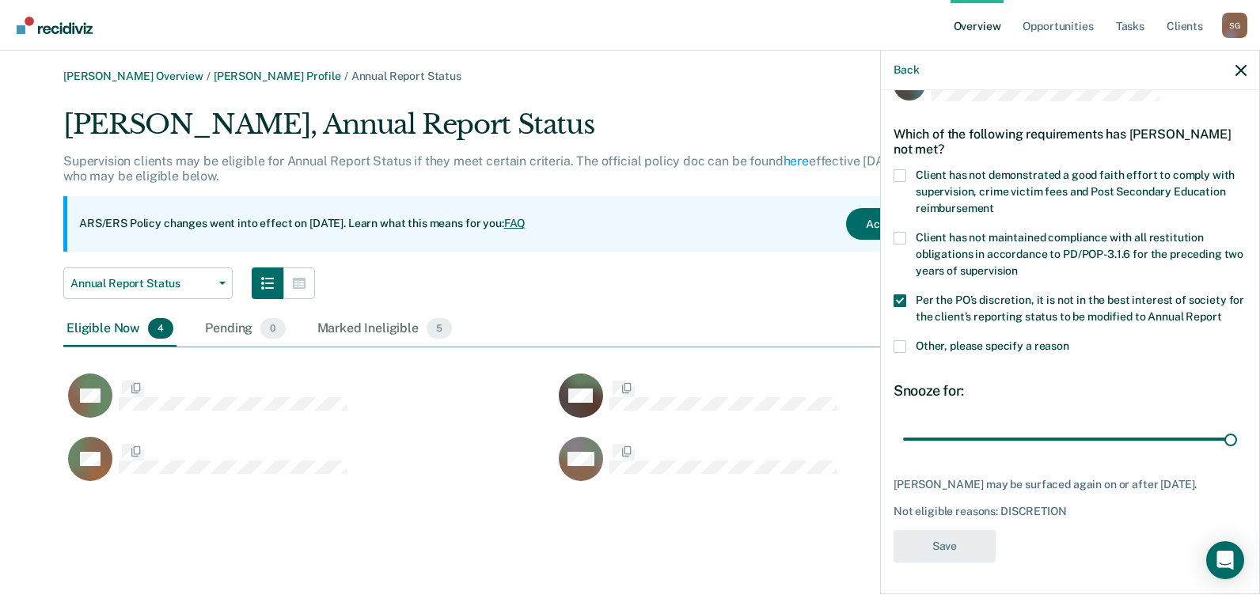
scroll to position [13, 13]
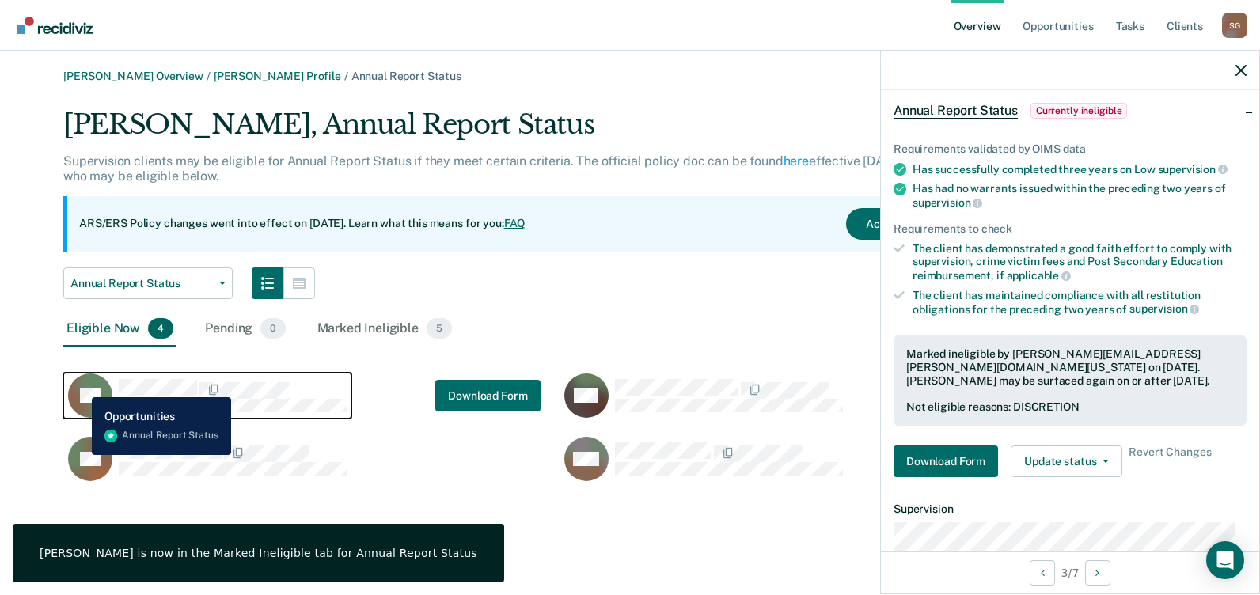
click at [81, 385] on icon "CaseloadOpportunityCell-04476426" at bounding box center [70, 406] width 59 height 69
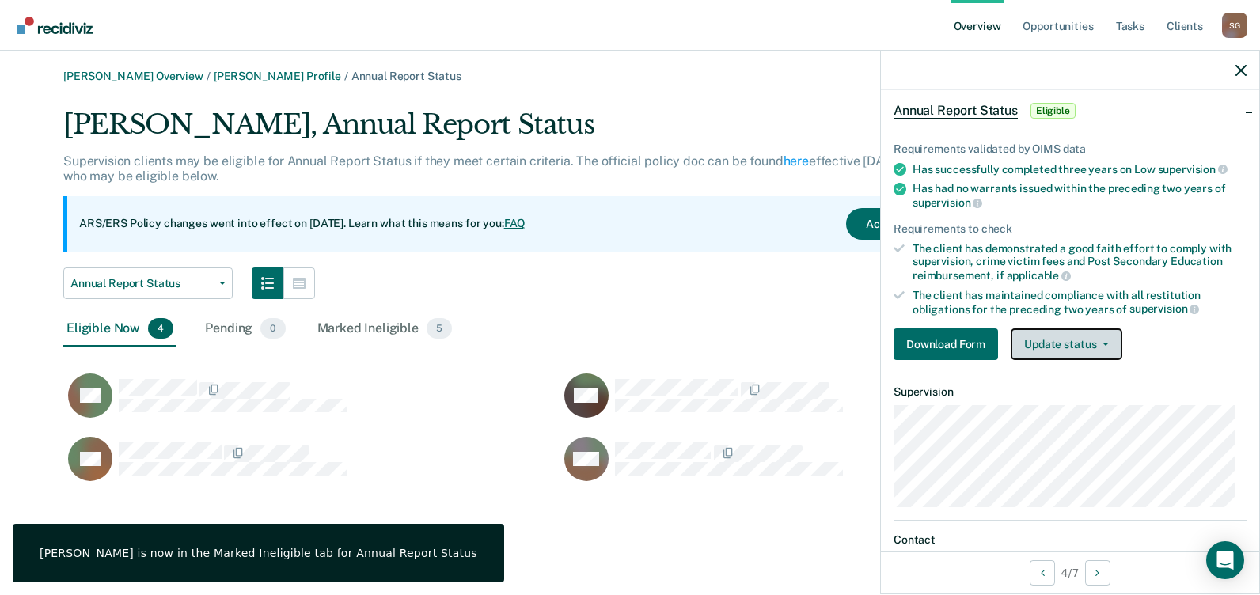
click at [1042, 343] on button "Update status" at bounding box center [1066, 344] width 112 height 32
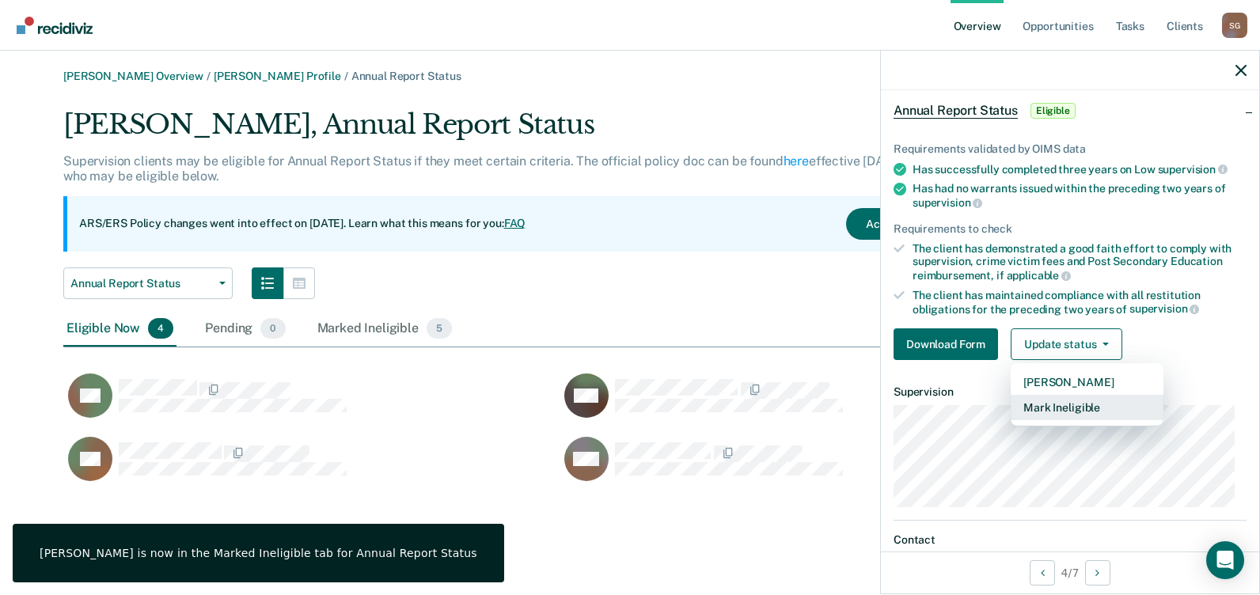
click at [1054, 407] on button "Mark Ineligible" at bounding box center [1086, 407] width 153 height 25
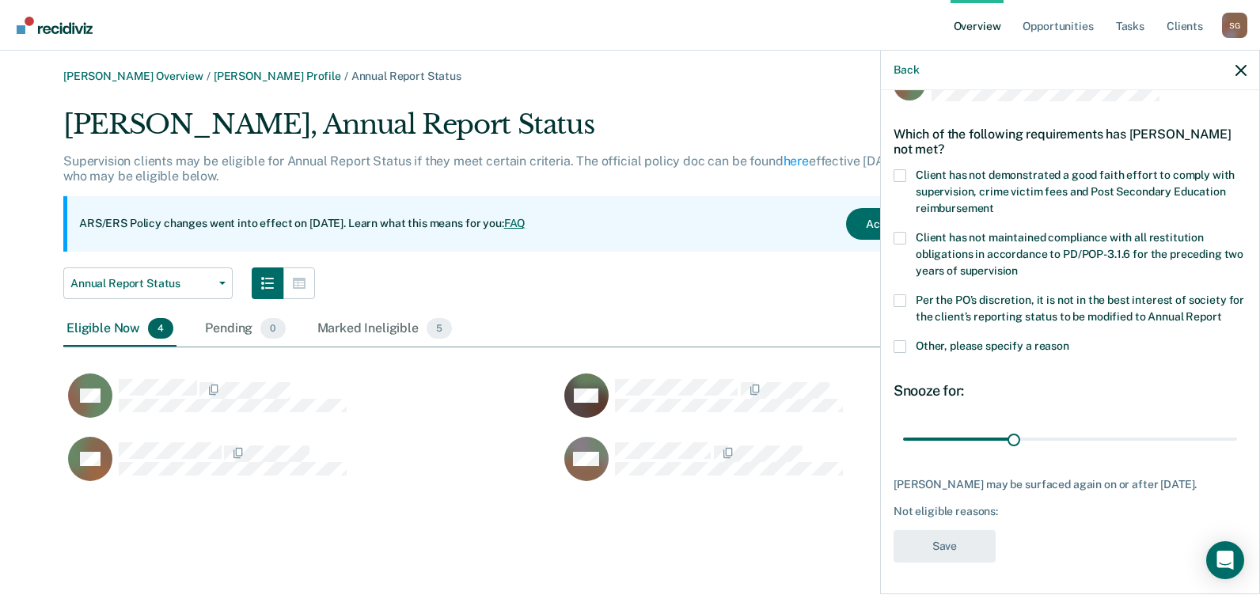
click at [908, 294] on label "Per the PO’s discretion, it is not in the best interest of society for the clie…" at bounding box center [1069, 310] width 353 height 33
click at [1221, 311] on input "Per the PO’s discretion, it is not in the best interest of society for the clie…" at bounding box center [1221, 311] width 0 height 0
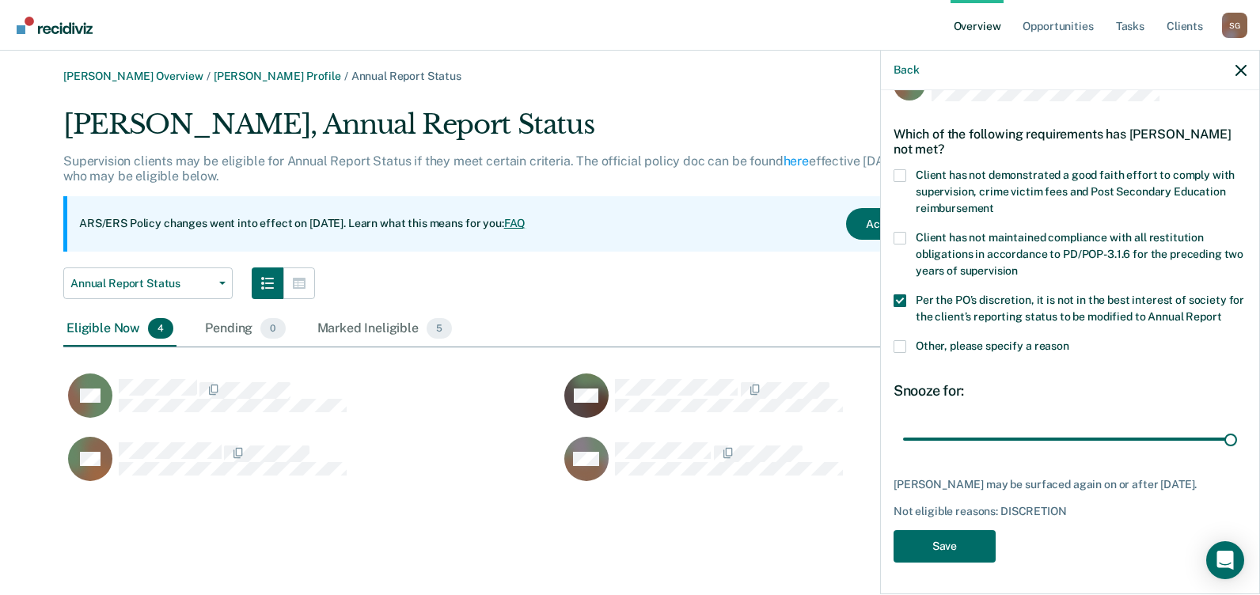
drag, startPoint x: 1023, startPoint y: 437, endPoint x: 1253, endPoint y: 428, distance: 230.4
type input "90"
click at [1237, 425] on input "range" at bounding box center [1070, 439] width 334 height 28
click at [959, 537] on button "Save" at bounding box center [944, 546] width 102 height 32
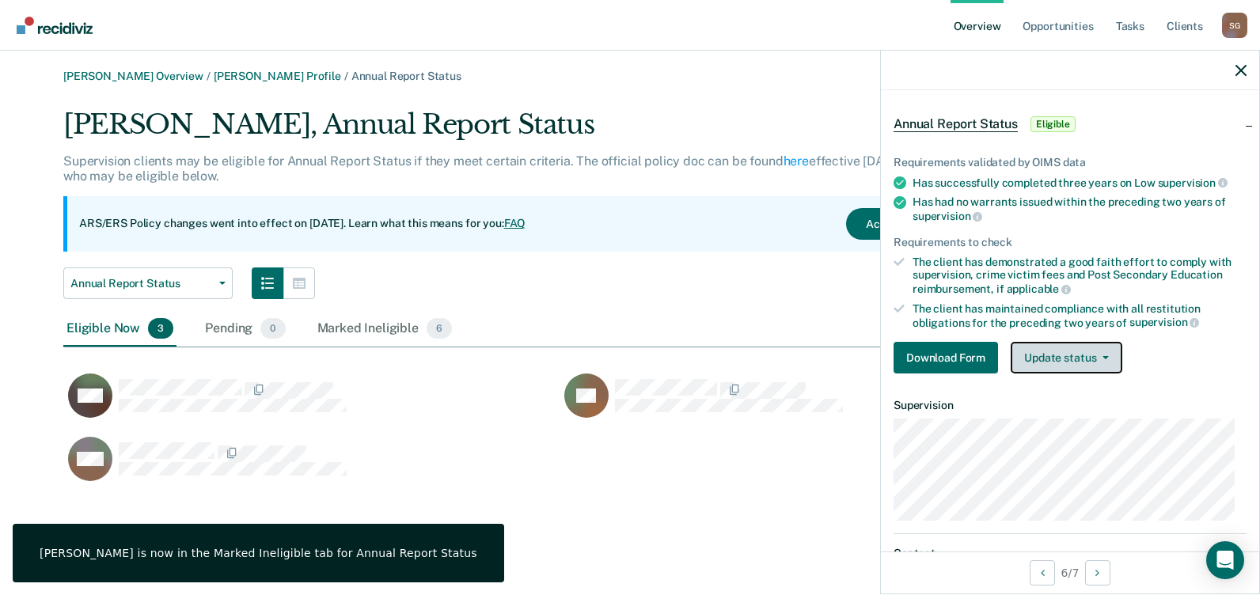
drag, startPoint x: 1040, startPoint y: 354, endPoint x: 1044, endPoint y: 368, distance: 14.0
click at [1043, 354] on button "Update status" at bounding box center [1066, 358] width 112 height 32
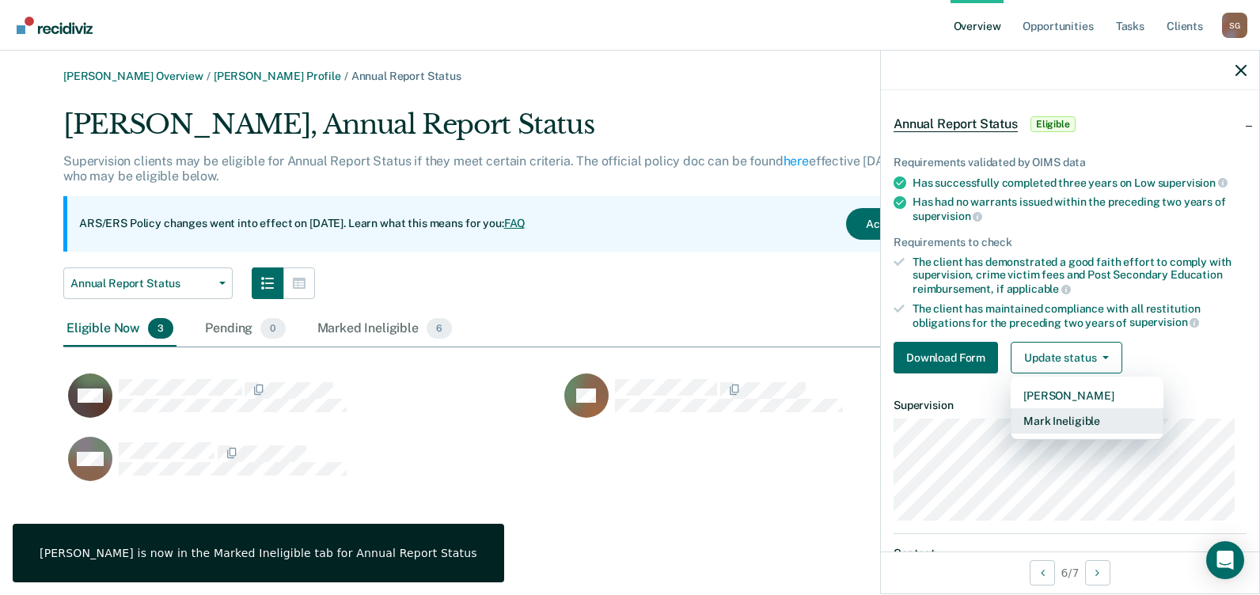
click at [1047, 423] on button "Mark Ineligible" at bounding box center [1086, 420] width 153 height 25
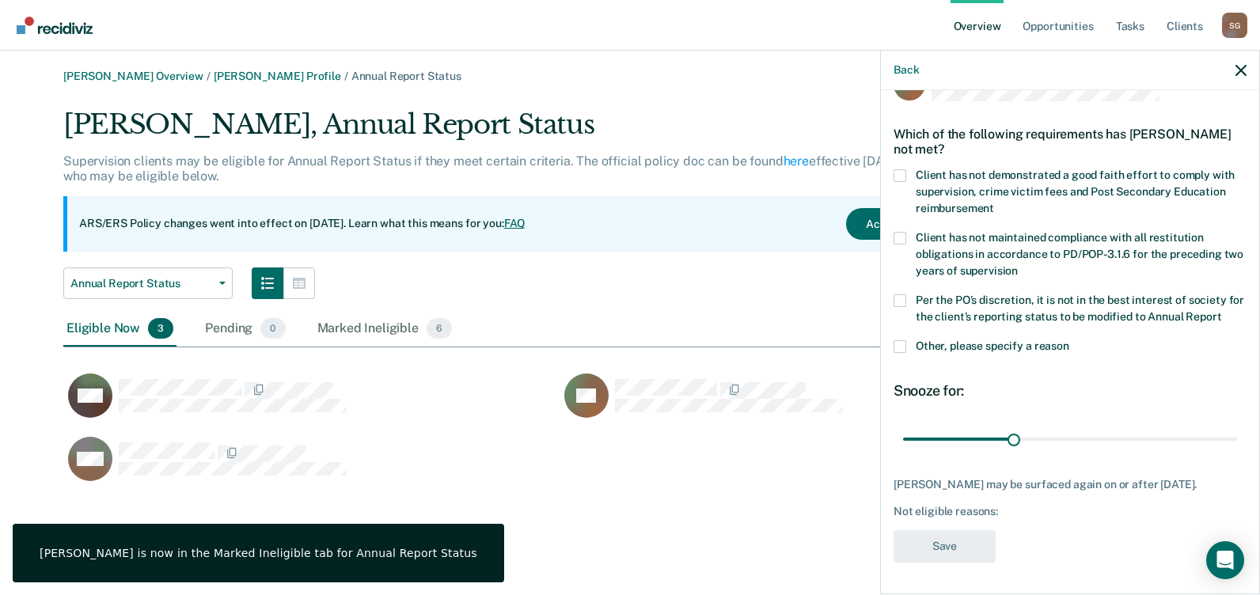
scroll to position [70, 0]
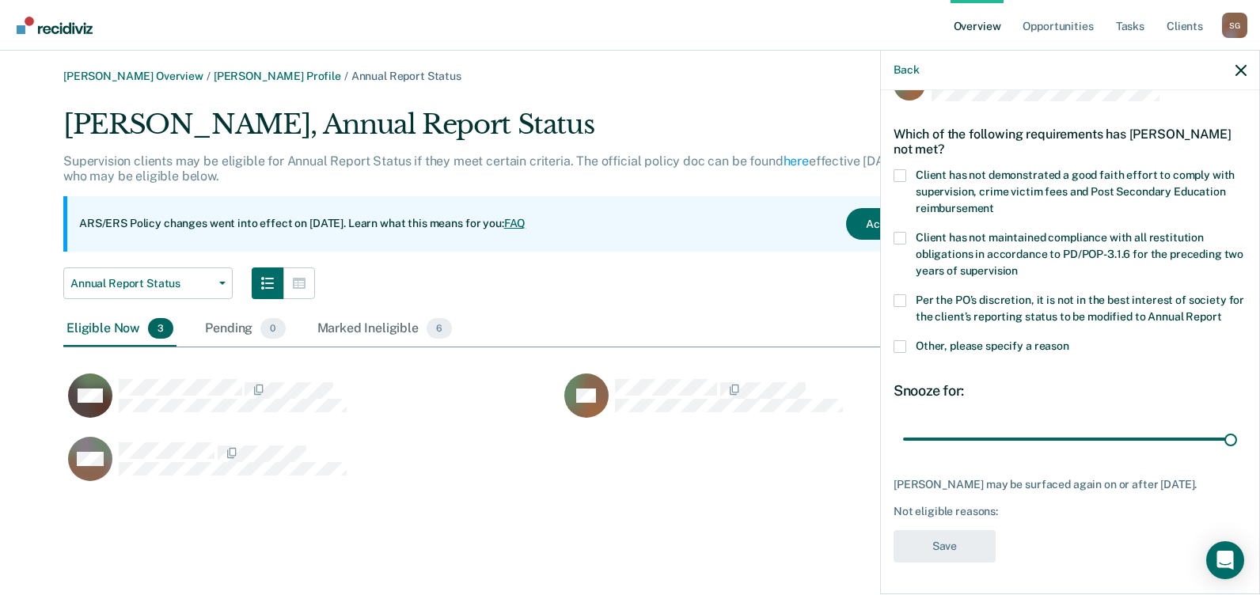
drag, startPoint x: 1008, startPoint y: 428, endPoint x: 1259, endPoint y: 417, distance: 251.1
type input "90"
click at [1237, 425] on input "range" at bounding box center [1070, 439] width 334 height 28
click at [897, 294] on span at bounding box center [899, 300] width 13 height 13
click at [1221, 311] on input "Per the PO’s discretion, it is not in the best interest of society for the clie…" at bounding box center [1221, 311] width 0 height 0
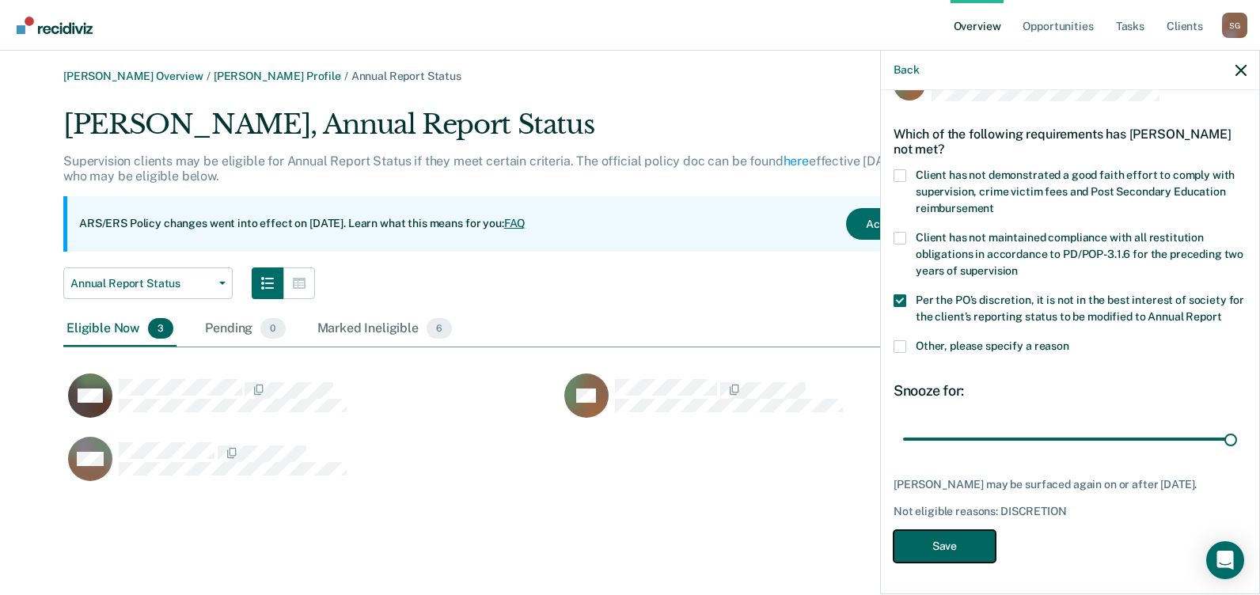
click at [942, 537] on button "Save" at bounding box center [944, 546] width 102 height 32
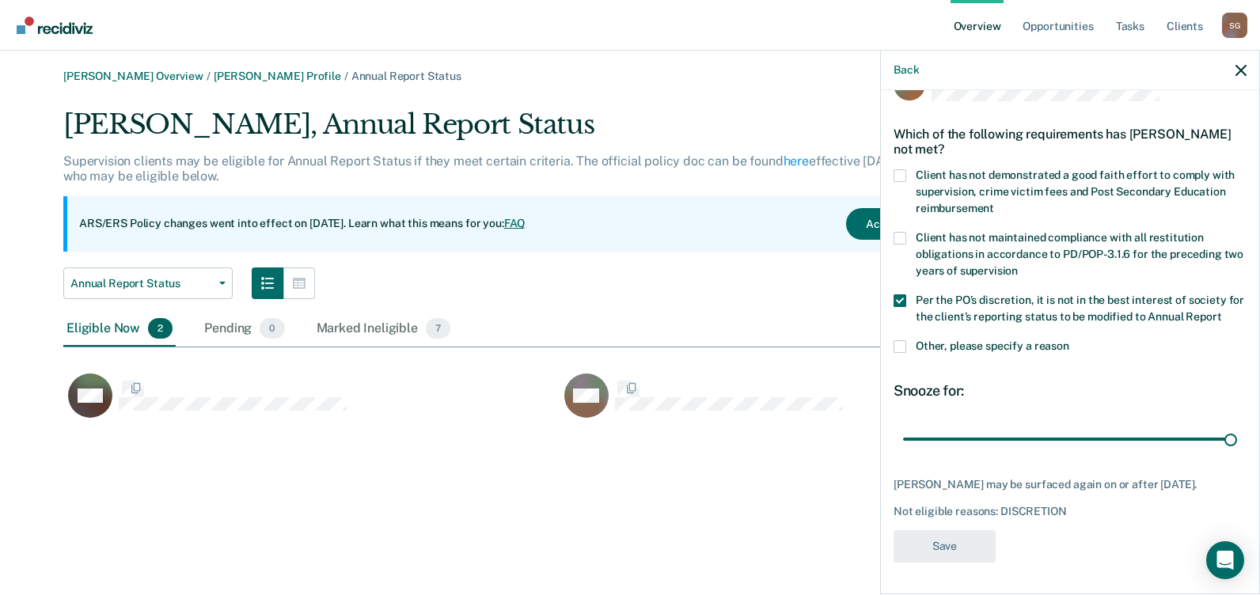
scroll to position [316, 1121]
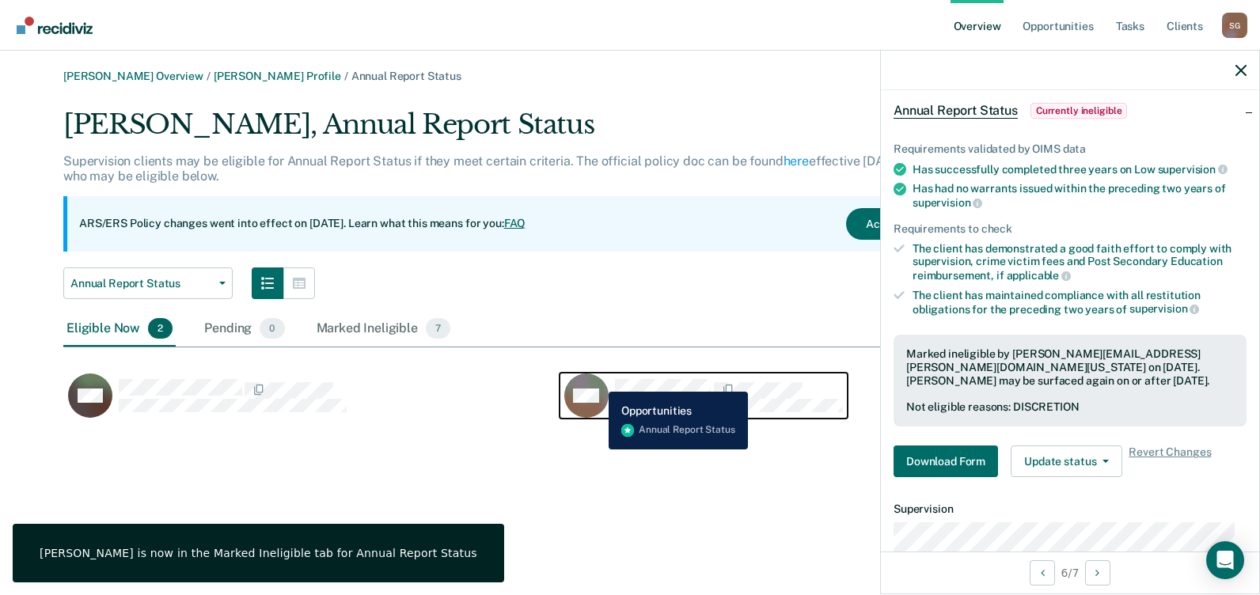
click at [597, 380] on icon "CaseloadOpportunityCell-50439193" at bounding box center [584, 379] width 59 height 51
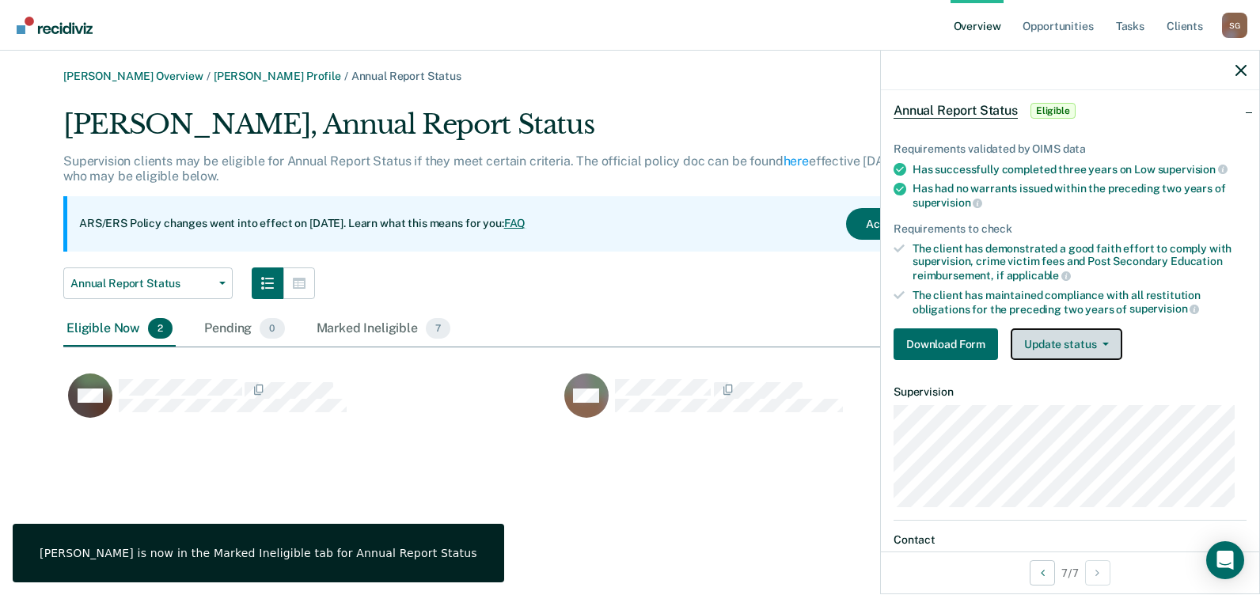
click at [1073, 348] on button "Update status" at bounding box center [1066, 344] width 112 height 32
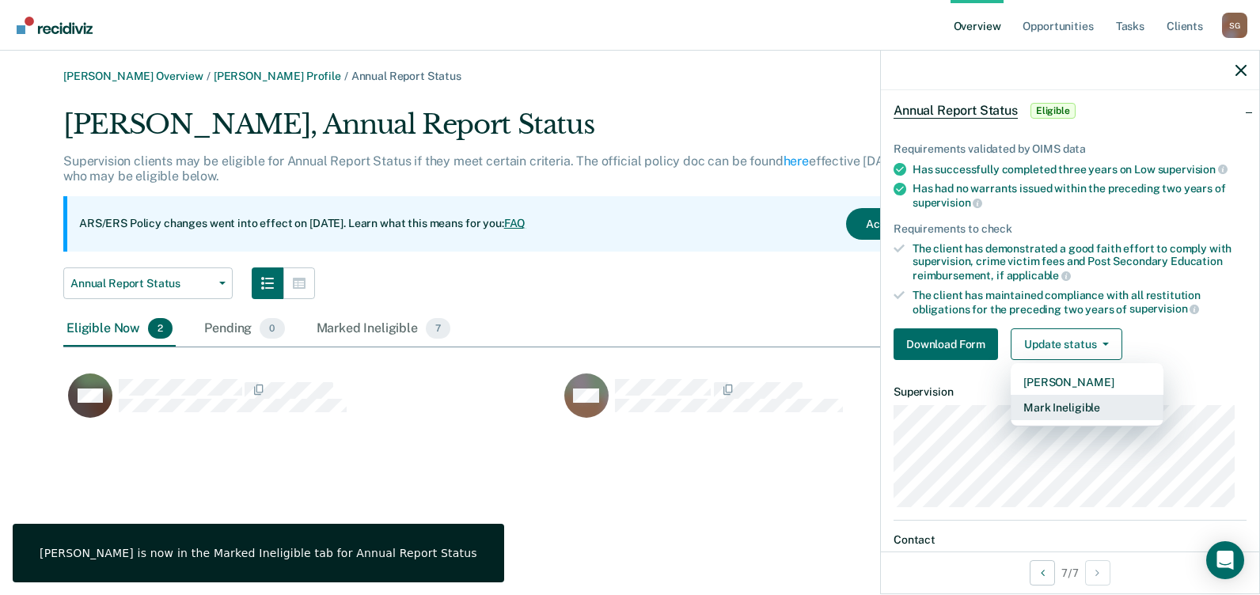
click at [1075, 408] on button "Mark Ineligible" at bounding box center [1086, 407] width 153 height 25
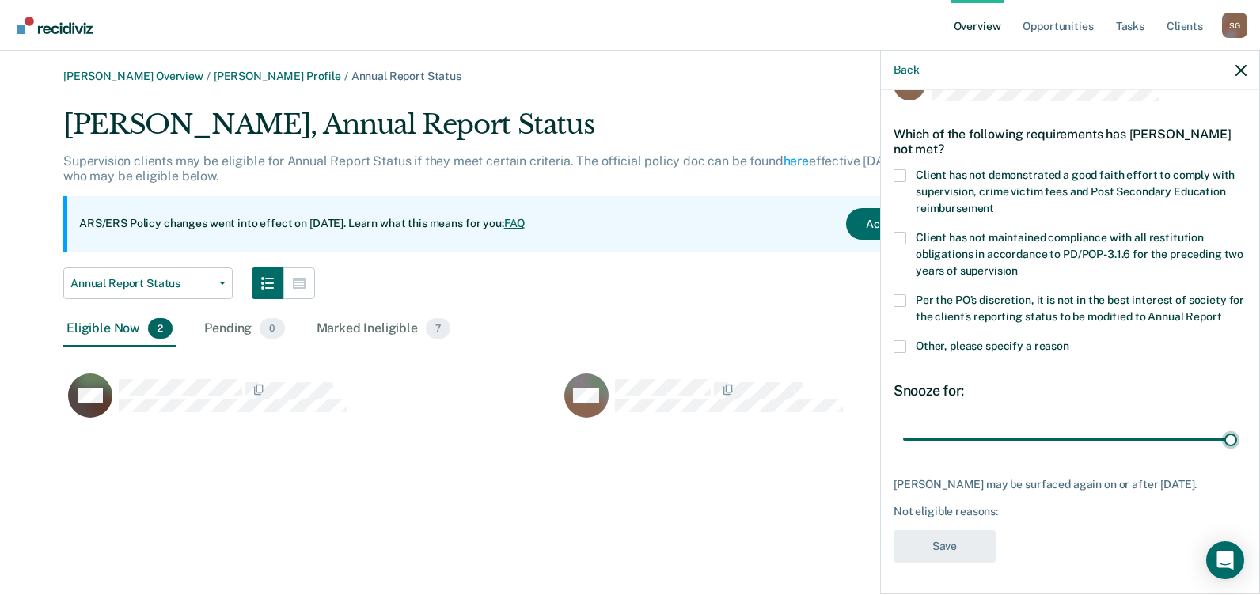
drag, startPoint x: 1007, startPoint y: 440, endPoint x: 1231, endPoint y: 455, distance: 224.4
type input "90"
click at [1232, 453] on input "range" at bounding box center [1070, 439] width 334 height 28
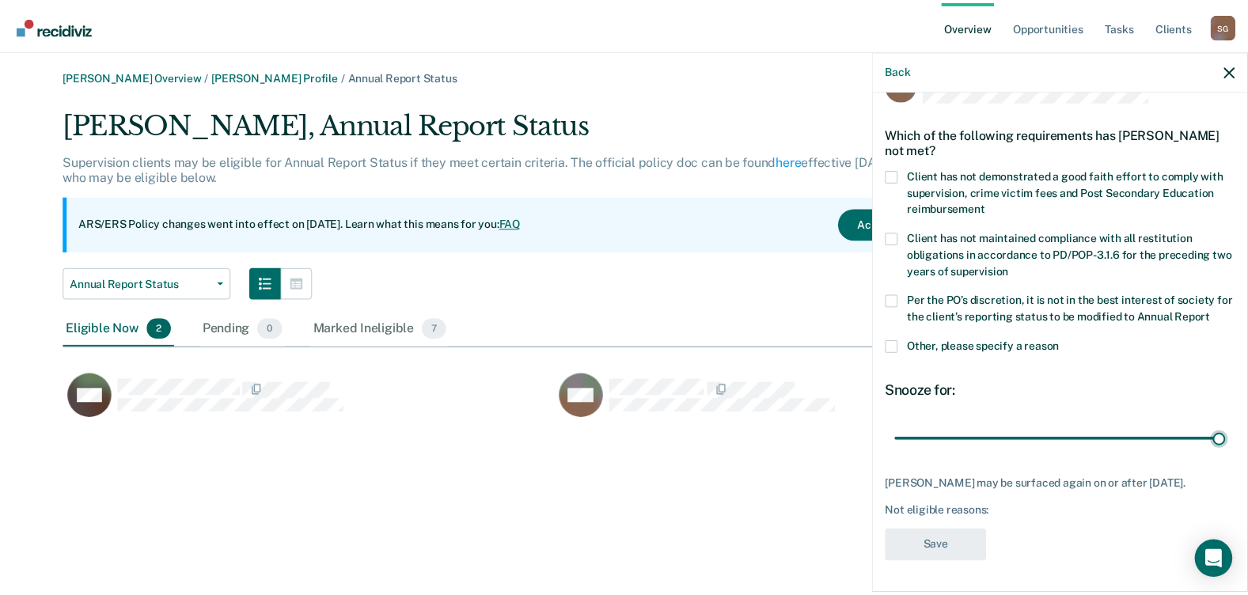
scroll to position [70, 0]
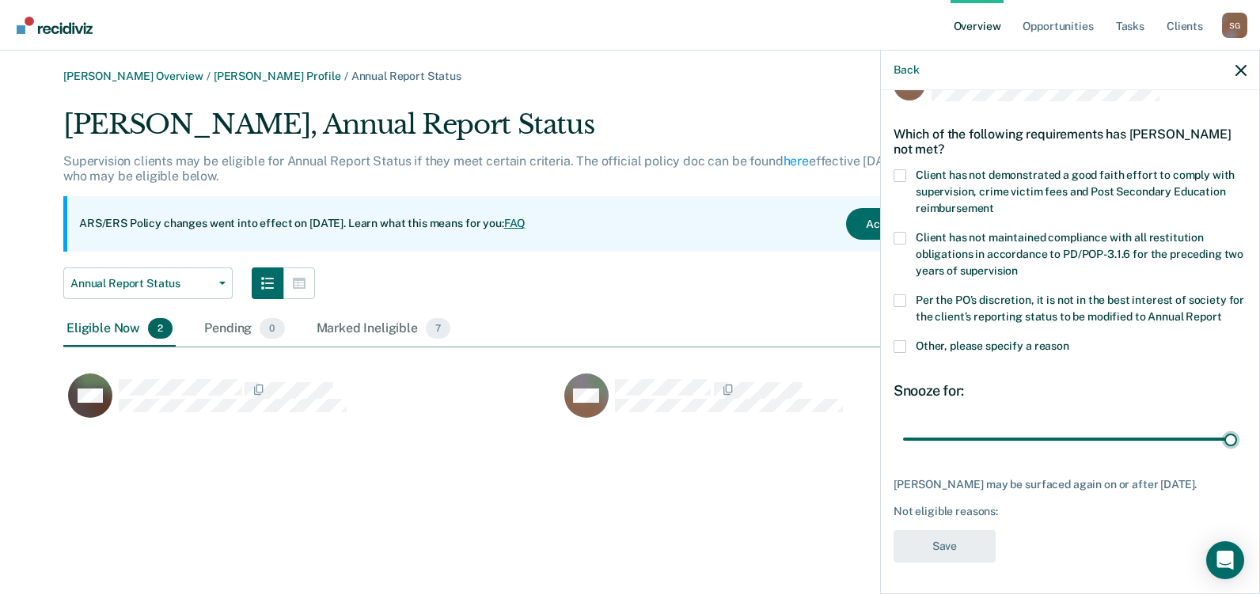
drag, startPoint x: 899, startPoint y: 272, endPoint x: 906, endPoint y: 279, distance: 10.1
click at [900, 294] on span at bounding box center [899, 300] width 13 height 13
click at [1221, 311] on input "Per the PO’s discretion, it is not in the best interest of society for the clie…" at bounding box center [1221, 311] width 0 height 0
click at [942, 548] on button "Save" at bounding box center [944, 546] width 102 height 32
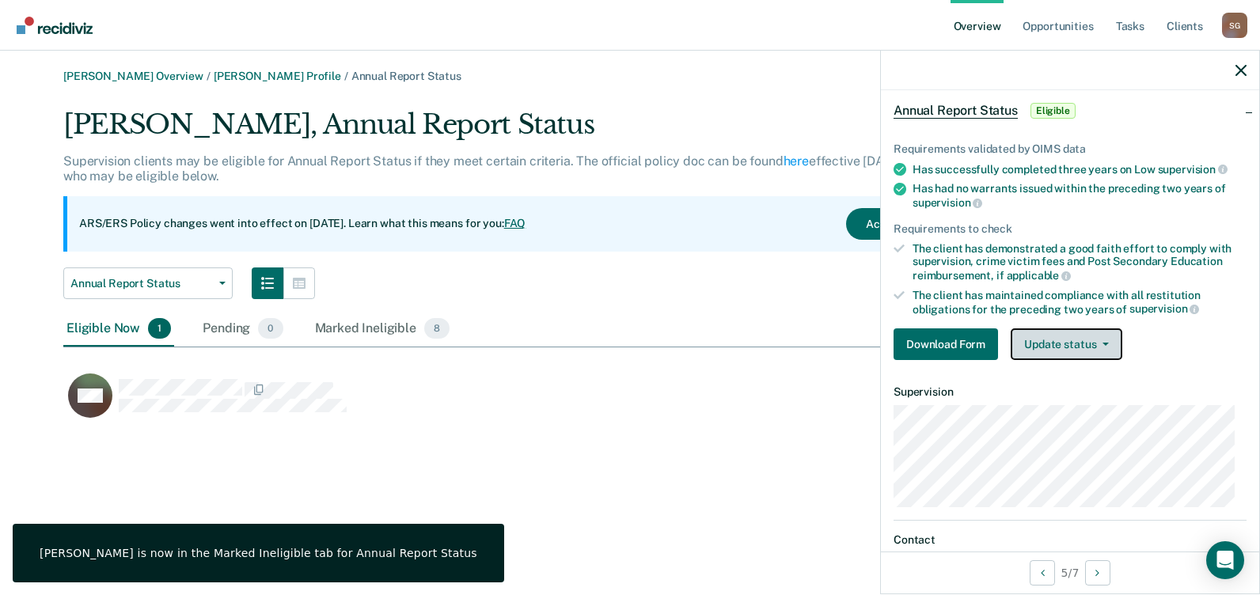
click at [1048, 338] on button "Update status" at bounding box center [1066, 344] width 112 height 32
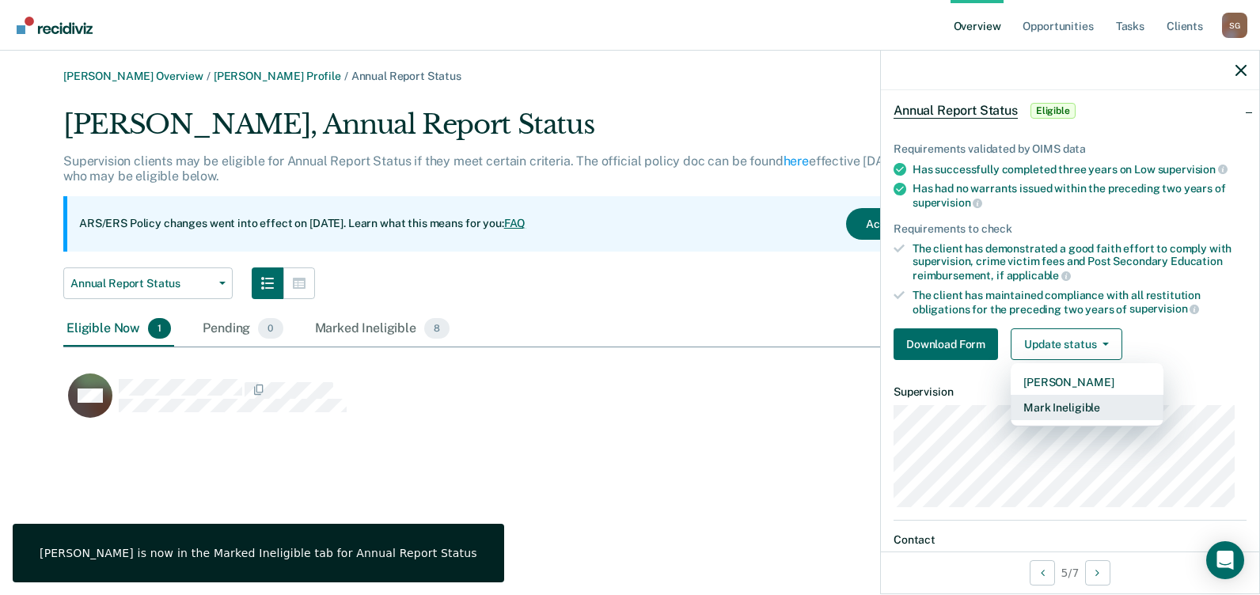
click at [1050, 415] on button "Mark Ineligible" at bounding box center [1086, 407] width 153 height 25
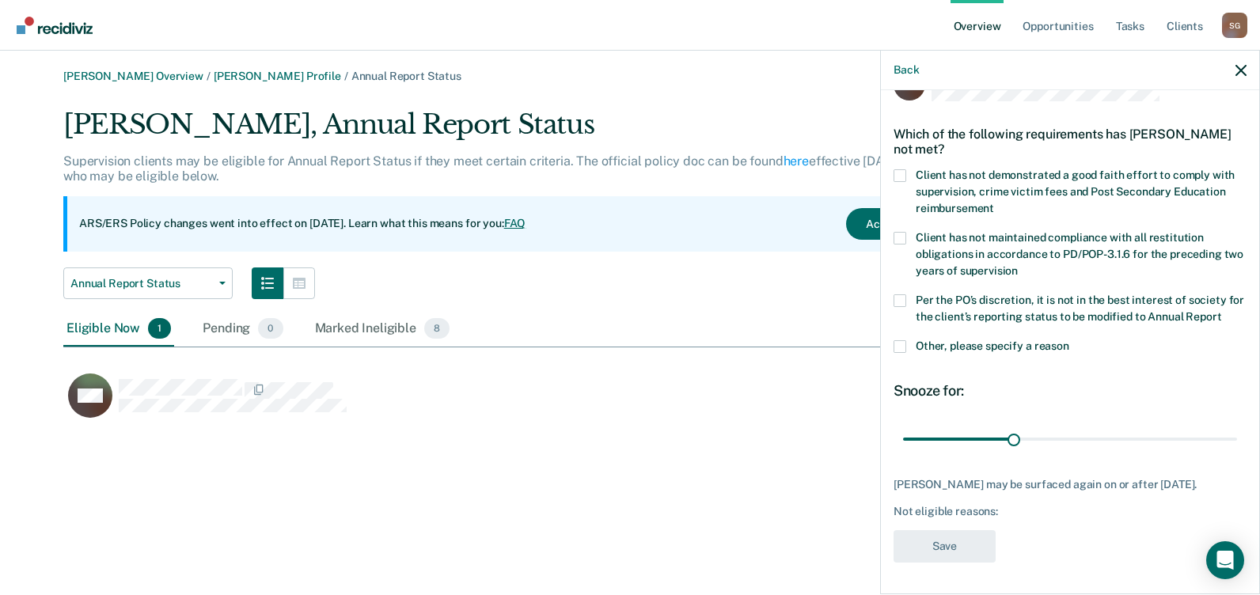
click at [909, 294] on label "Per the PO’s discretion, it is not in the best interest of society for the clie…" at bounding box center [1069, 310] width 353 height 33
click at [1221, 311] on input "Per the PO’s discretion, it is not in the best interest of society for the clie…" at bounding box center [1221, 311] width 0 height 0
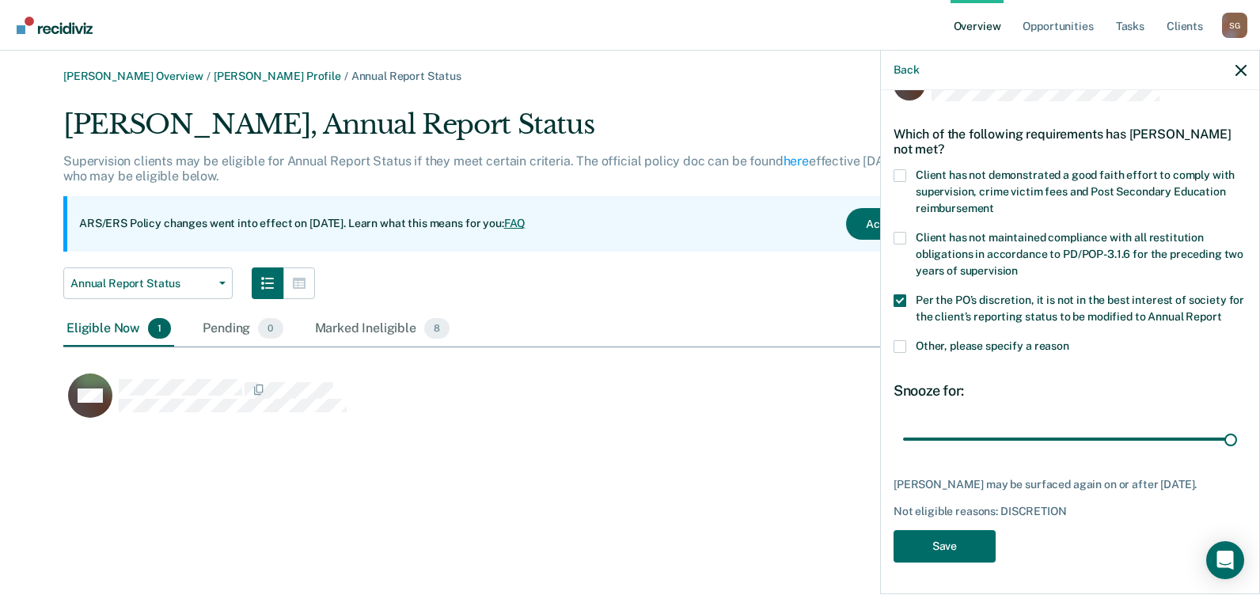
drag, startPoint x: 1005, startPoint y: 424, endPoint x: 1251, endPoint y: 447, distance: 247.2
type input "90"
click at [1237, 441] on input "range" at bounding box center [1070, 439] width 334 height 28
click at [941, 550] on button "Save" at bounding box center [944, 546] width 102 height 32
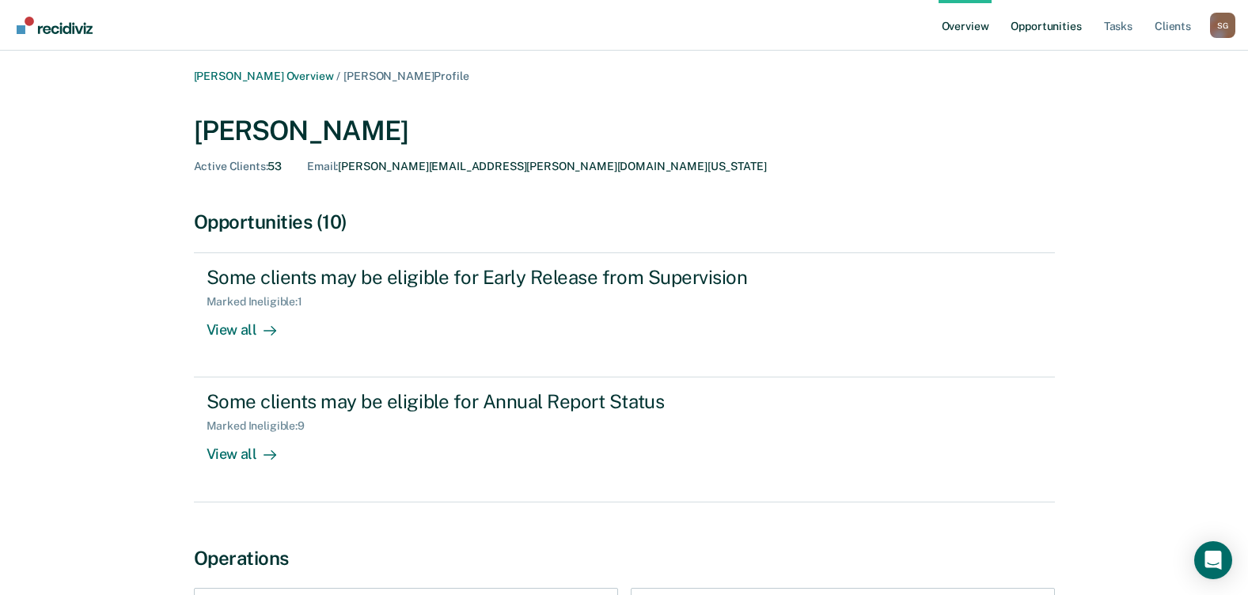
click at [1060, 24] on link "Opportunities" at bounding box center [1045, 25] width 77 height 51
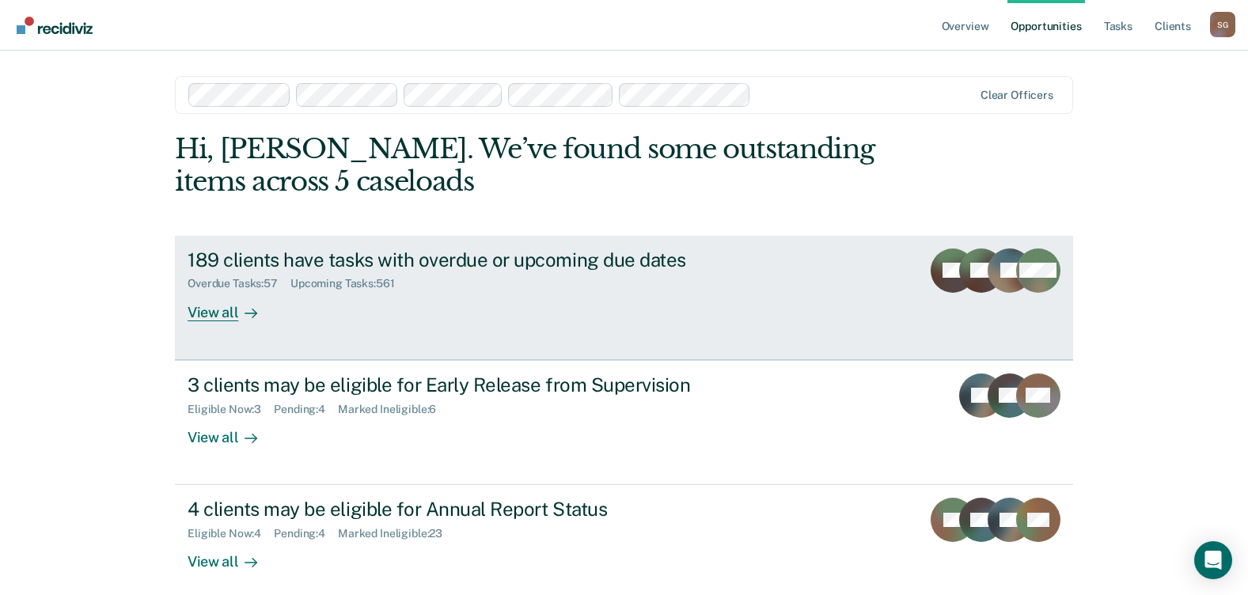
scroll to position [78, 0]
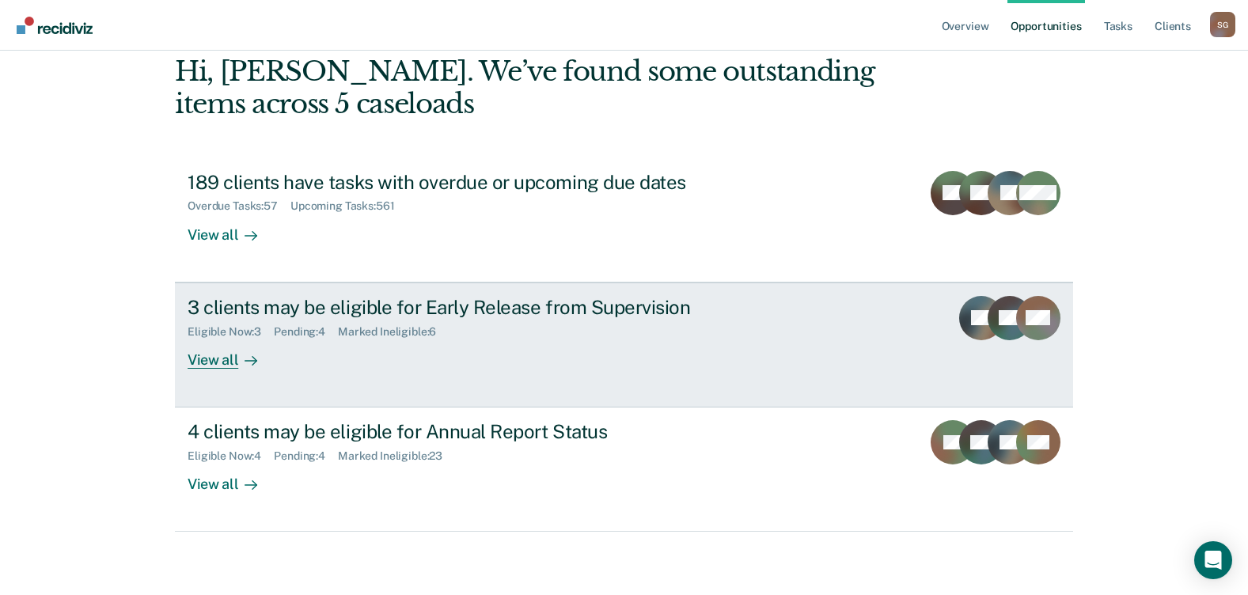
click at [205, 361] on div "View all" at bounding box center [232, 353] width 89 height 31
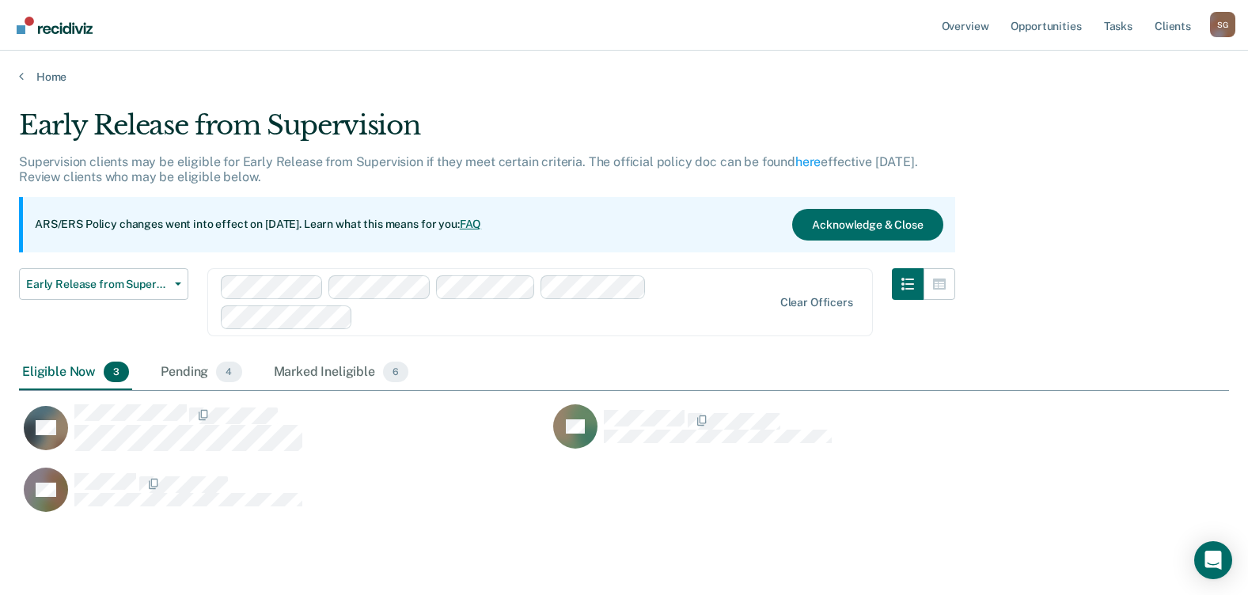
scroll to position [402, 1198]
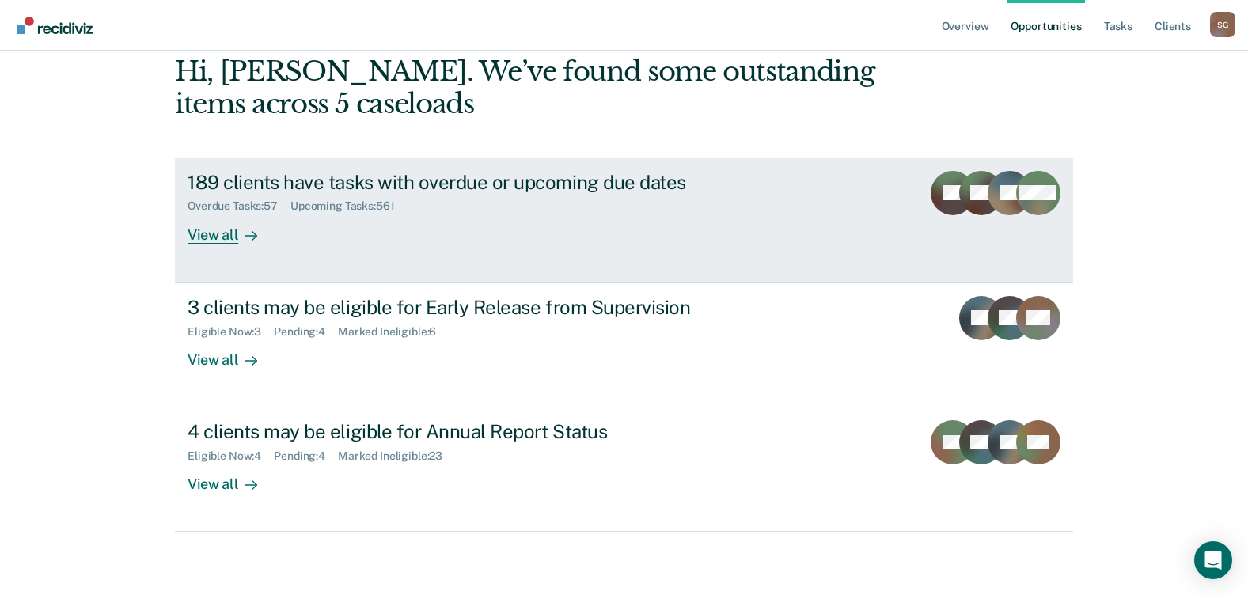
click at [218, 234] on div "View all" at bounding box center [232, 228] width 89 height 31
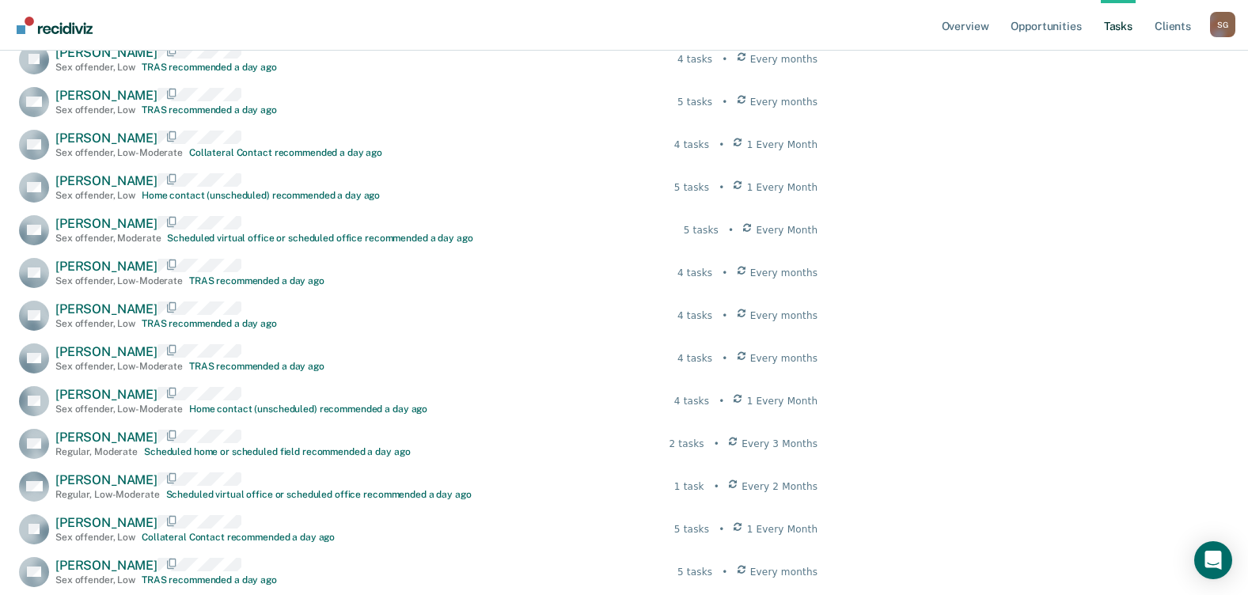
scroll to position [3402, 0]
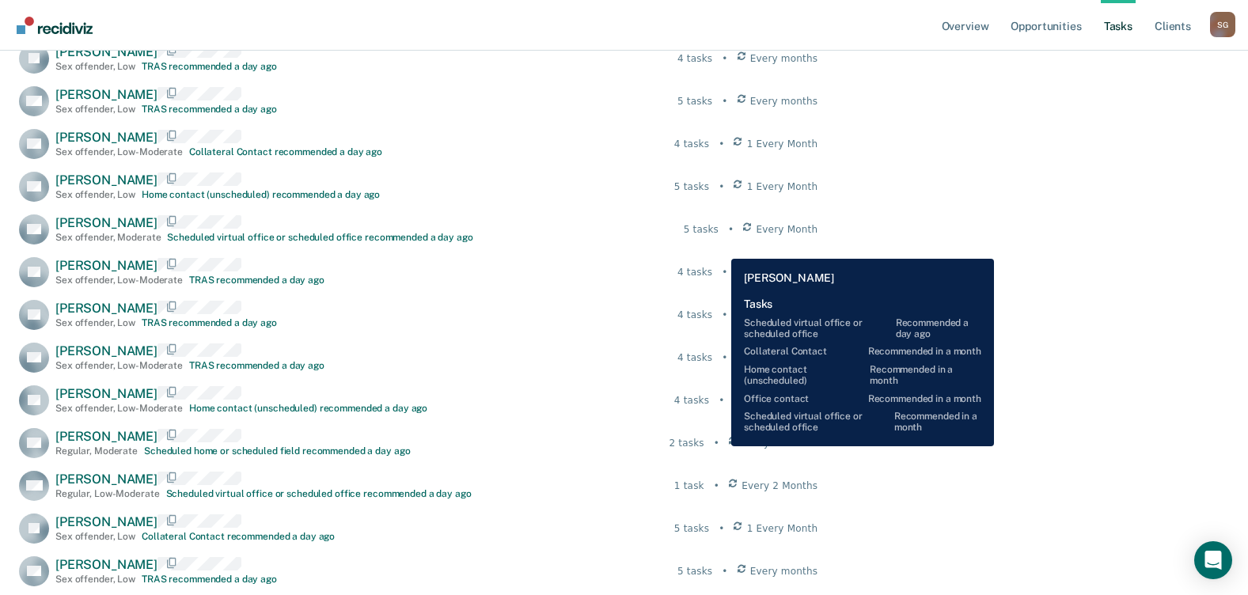
click at [718, 237] on div "5 tasks" at bounding box center [701, 229] width 35 height 14
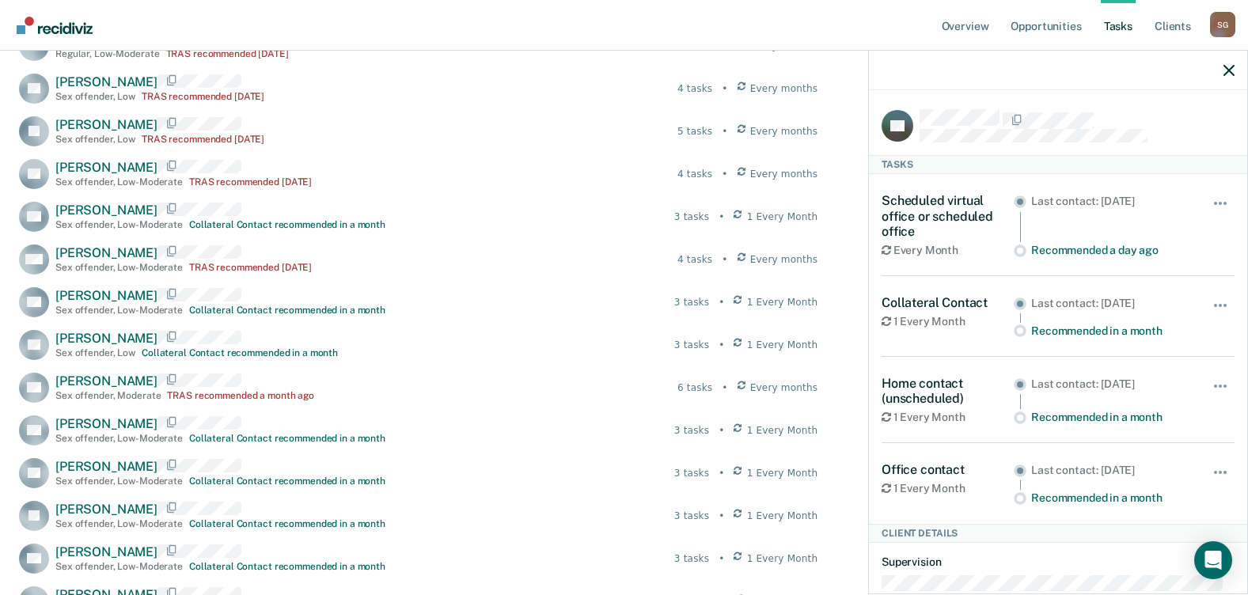
scroll to position [6488, 0]
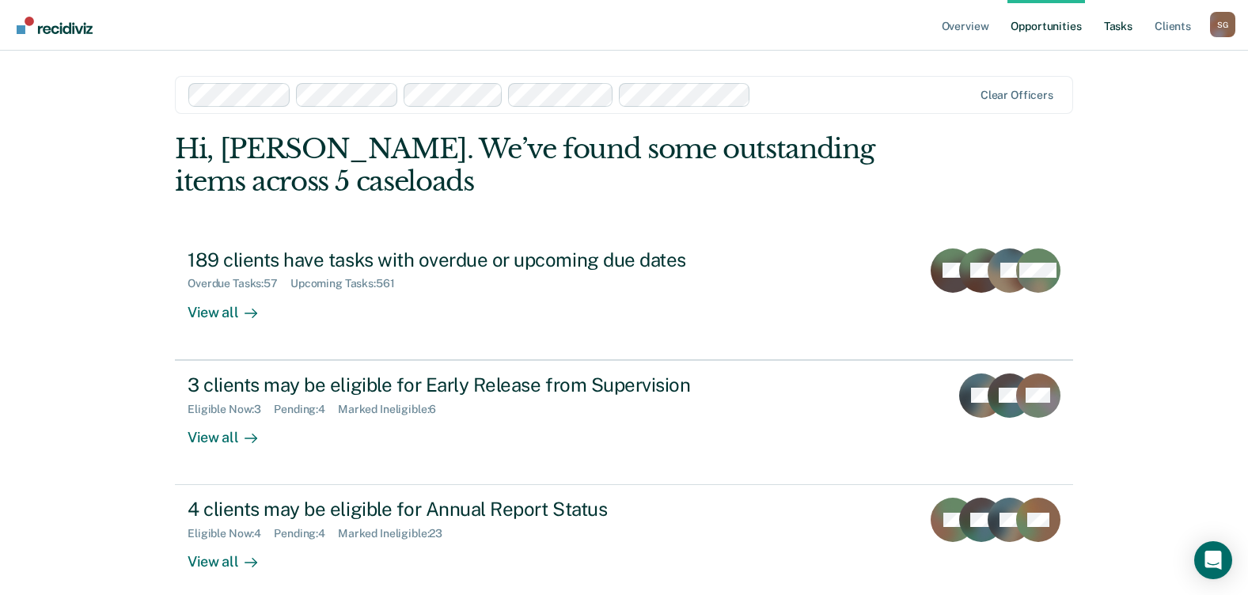
click at [1108, 21] on link "Tasks" at bounding box center [1118, 25] width 35 height 51
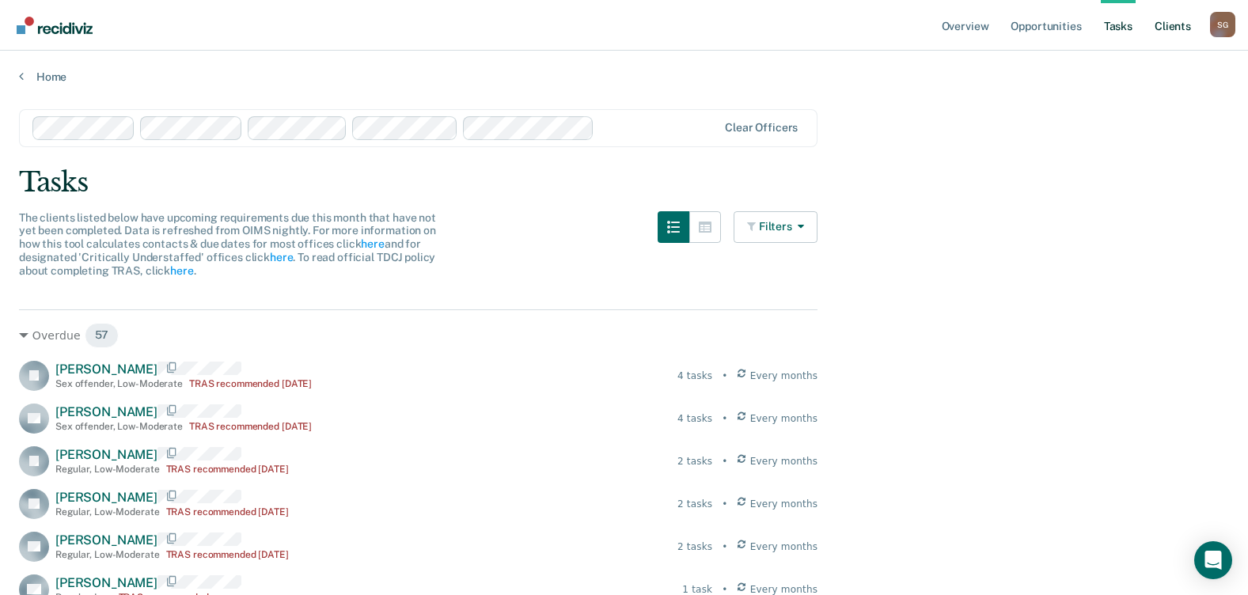
click at [1164, 25] on link "Client s" at bounding box center [1172, 25] width 43 height 51
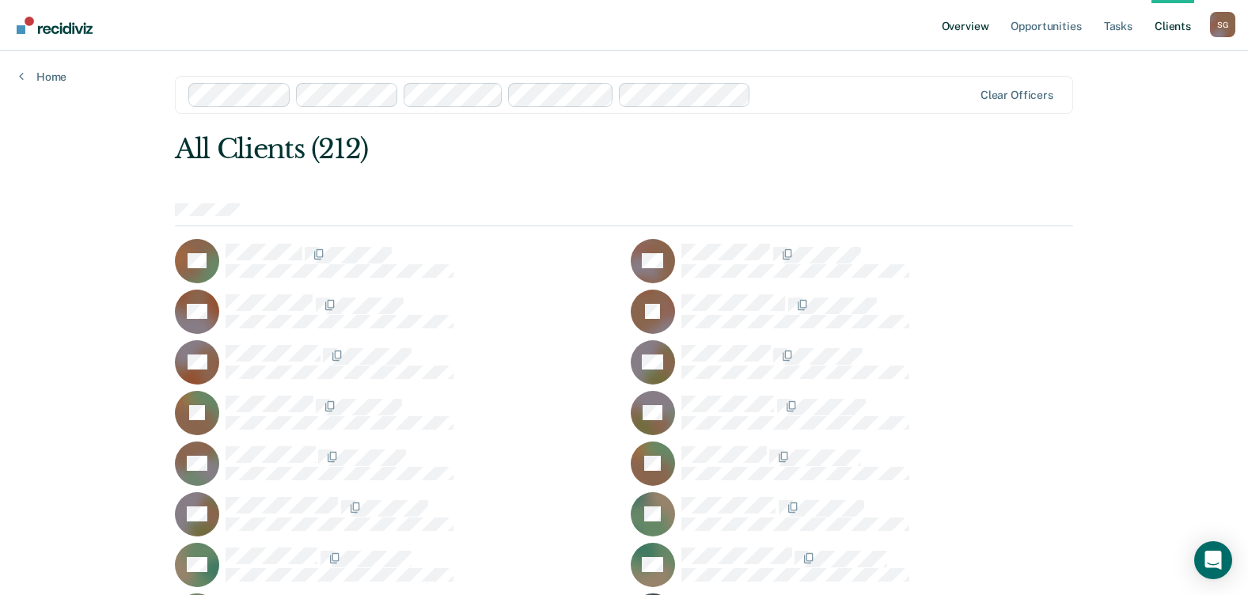
click at [961, 25] on link "Overview" at bounding box center [965, 25] width 54 height 51
